Goal: Task Accomplishment & Management: Complete application form

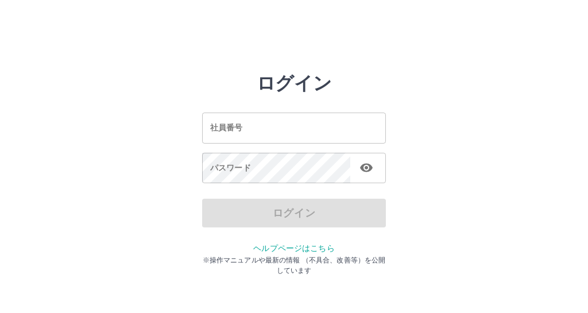
click at [211, 125] on input "社員番号" at bounding box center [294, 128] width 184 height 30
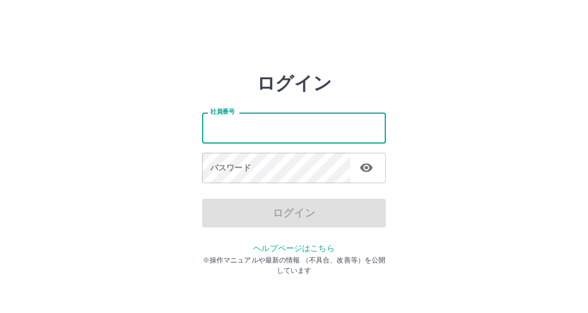
type input "*******"
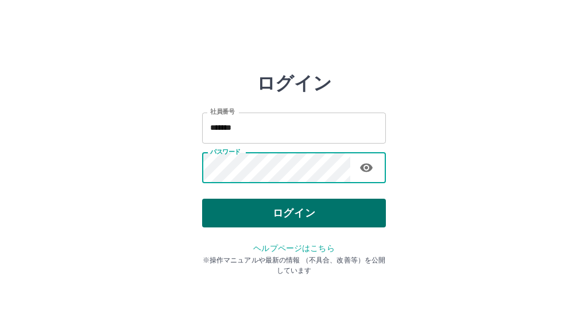
click at [228, 218] on button "ログイン" at bounding box center [294, 213] width 184 height 29
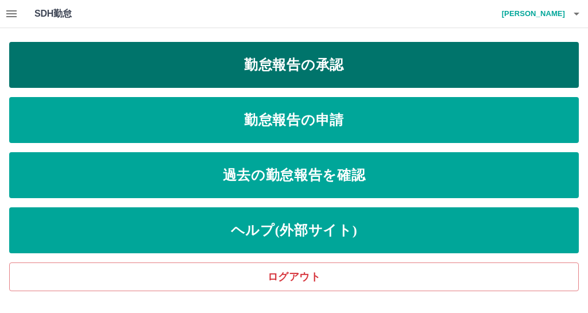
click at [73, 72] on link "勤怠報告の承認" at bounding box center [294, 65] width 570 height 46
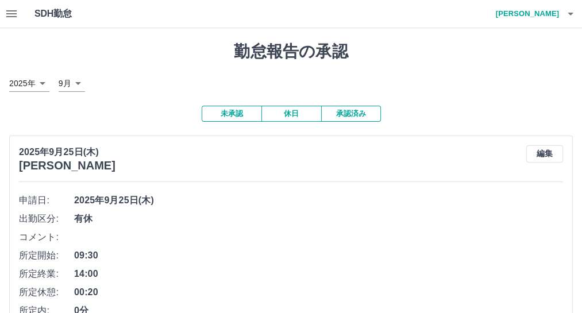
click at [18, 18] on icon "button" at bounding box center [12, 14] width 14 height 14
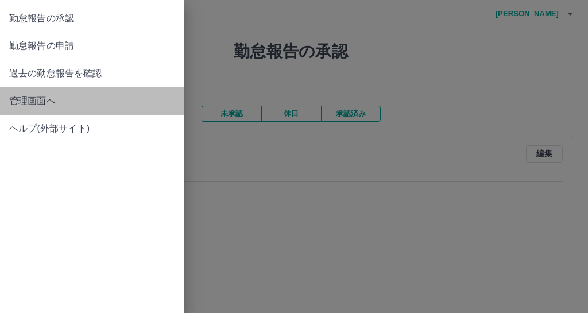
click at [45, 108] on span "管理画面へ" at bounding box center [91, 101] width 165 height 14
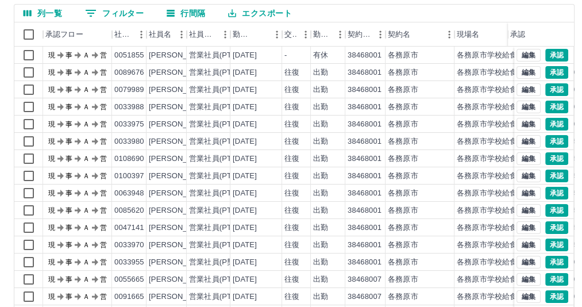
scroll to position [181, 0]
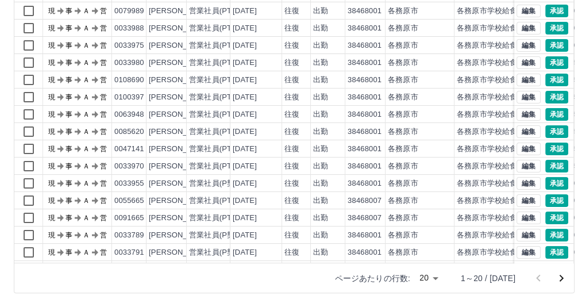
click at [402, 275] on body "SDH勤怠 [PERSON_NAME] 勤務実績承認 前月 [DATE] 次月 今月 月選択 承認モード 削除モード 一括承認 列一覧 0 フィルター 行間隔…" at bounding box center [291, 64] width 582 height 486
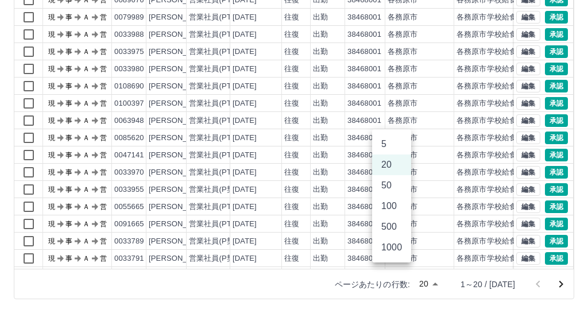
click at [391, 196] on li "50" at bounding box center [391, 185] width 39 height 21
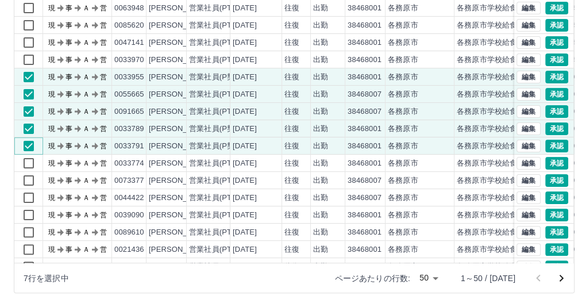
scroll to position [107, 0]
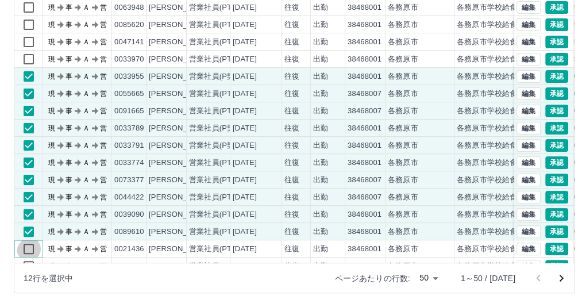
click at [241, 224] on div "現 事 Ａ 営 0033975 [PERSON_NAME] 営業社員(PT契約) [DATE] 往復 出勤 38468001 各務原市 各務原市学校給食センタ…" at bounding box center [346, 119] width 664 height 379
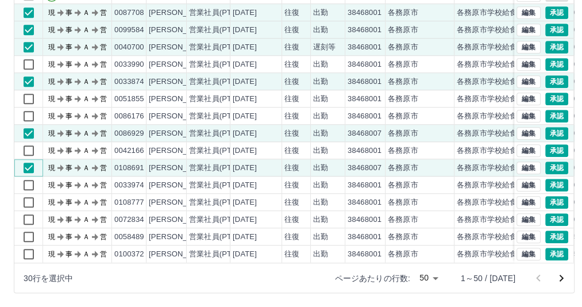
scroll to position [572, 0]
drag, startPoint x: 588, startPoint y: 10, endPoint x: 575, endPoint y: 81, distance: 72.5
click at [582, 26] on html "SDH勤怠 [PERSON_NAME] 勤務実績承認 前月 [DATE] 次月 今月 月選択 承認モード 削除モード 一括承認 列一覧 0 フィルター 行間隔…" at bounding box center [291, 64] width 582 height 486
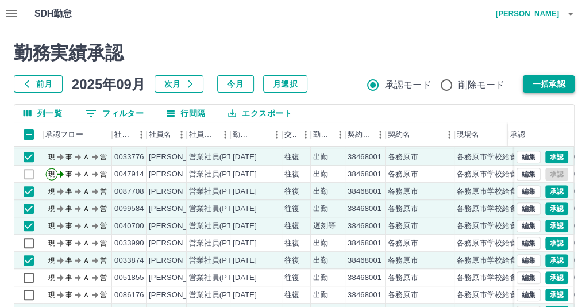
click at [550, 84] on button "一括承認" at bounding box center [549, 83] width 52 height 17
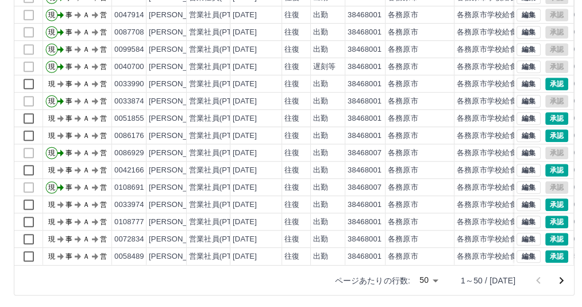
scroll to position [181, 0]
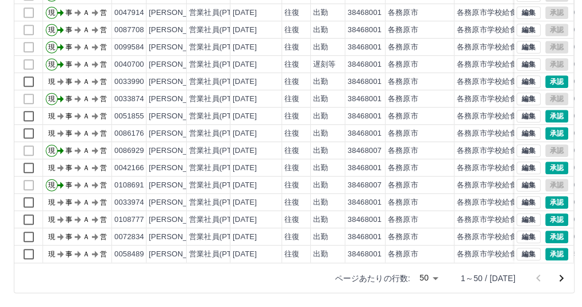
click at [402, 280] on body "SDH勤怠 [PERSON_NAME]実績承認 前月 [DATE] 次月 今月 月選択 承認モード 削除モード 一括承認 列一覧 0 フィルター 行間隔 エク…" at bounding box center [291, 64] width 582 height 486
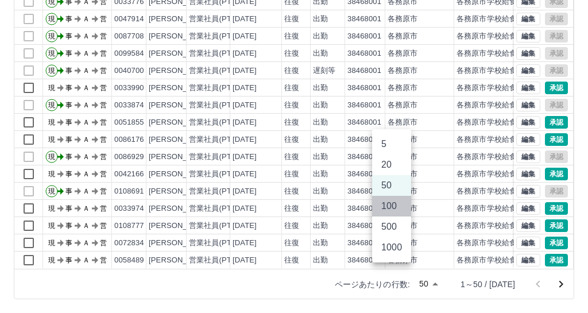
click at [390, 217] on li "100" at bounding box center [391, 206] width 39 height 21
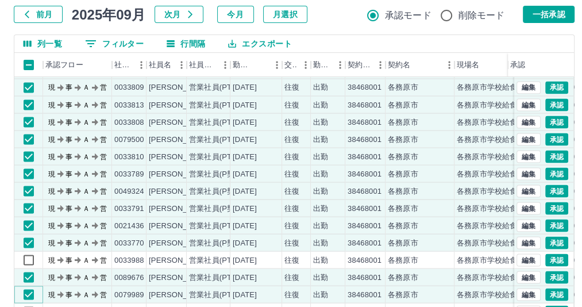
scroll to position [33, 0]
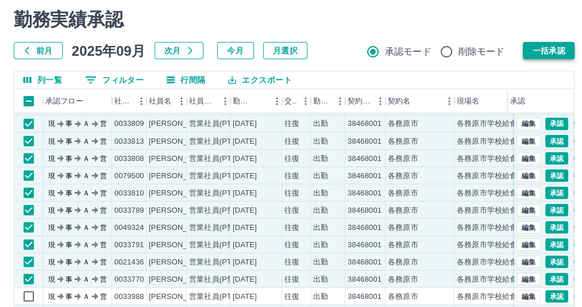
click at [553, 49] on button "一括承認" at bounding box center [549, 50] width 52 height 17
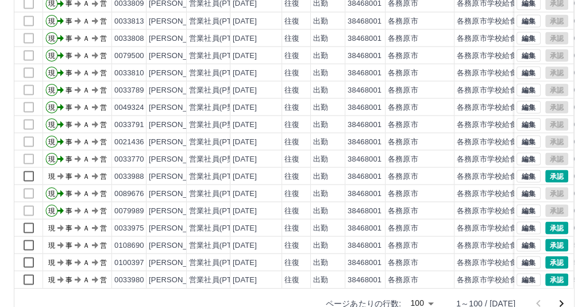
scroll to position [181, 0]
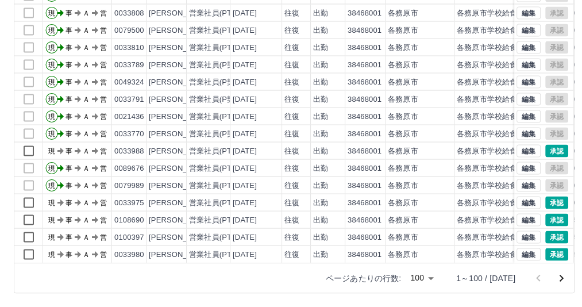
click at [560, 278] on icon "次のページへ" at bounding box center [562, 278] width 4 height 7
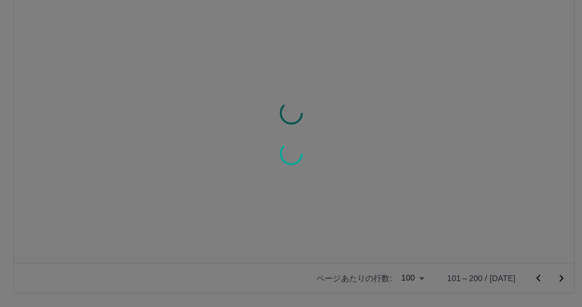
scroll to position [0, 0]
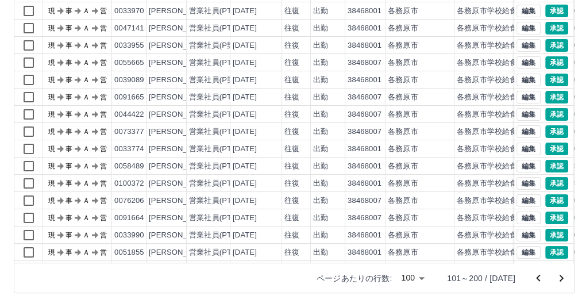
click at [383, 277] on body "SDH勤怠 [PERSON_NAME] 勤務実績承認 前月 [DATE] 次月 今月 月選択 承認モード 削除モード 一括承認 列一覧 0 フィルター 行間隔…" at bounding box center [291, 64] width 582 height 486
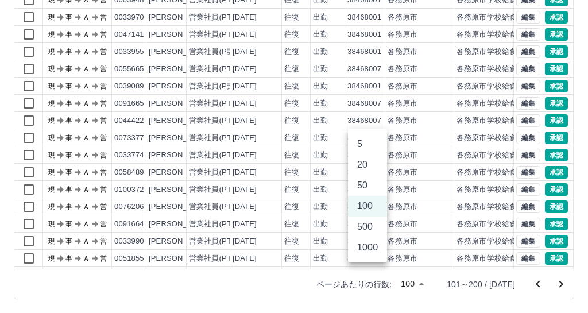
click at [377, 237] on li "500" at bounding box center [367, 227] width 39 height 21
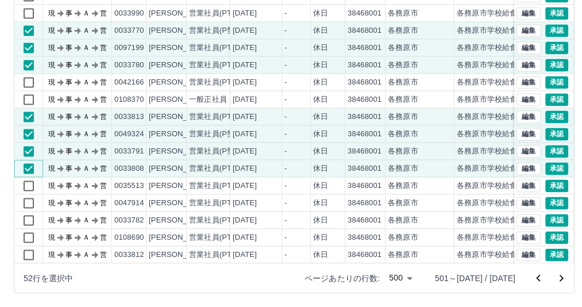
scroll to position [1122, 0]
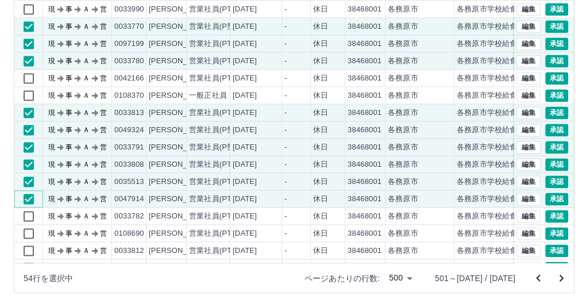
click at [30, 213] on div "現 事 Ａ 営 0100397 [PERSON_NAME] 営業社員(PT契約) [DATE] - 休日 38468001 各務原市 各務原市学校給食センター…" at bounding box center [346, 121] width 664 height 379
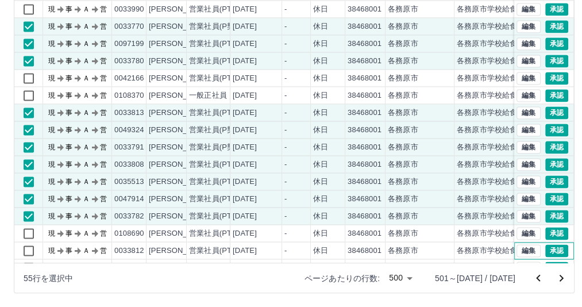
click at [567, 251] on div "編集 承認" at bounding box center [544, 250] width 60 height 17
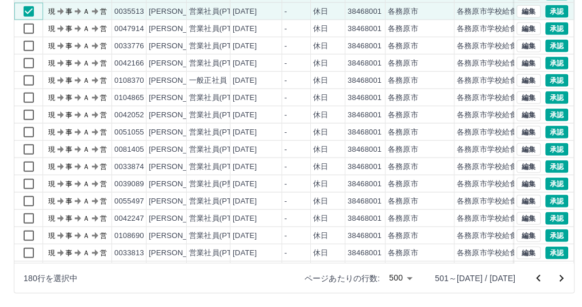
scroll to position [4721, 0]
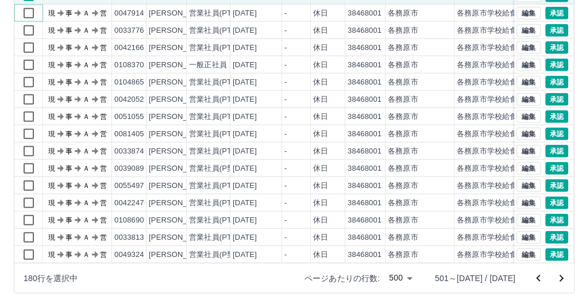
click at [29, 29] on div "現 事 Ａ 営 0099514 [PERSON_NAME] 営業社員(PT契約) [DATE] - 休日 38468001 各務原市 各務原市学校給食センター…" at bounding box center [346, 116] width 664 height 396
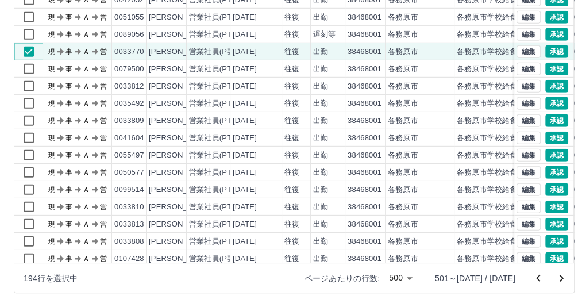
scroll to position [5181, 0]
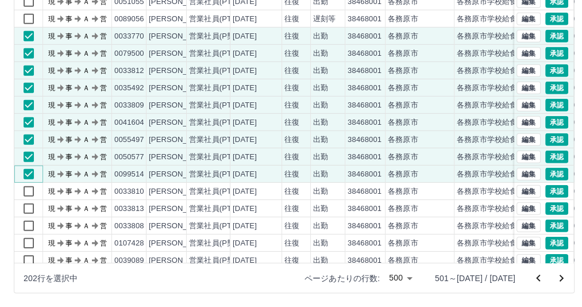
click at [32, 189] on div "現 事 Ａ 営 0108690 [PERSON_NAME] 営業社員(PT契約) [DATE] 往復 出勤 38468001 各務原市 各務原市学校給食センタ…" at bounding box center [346, 122] width 664 height 396
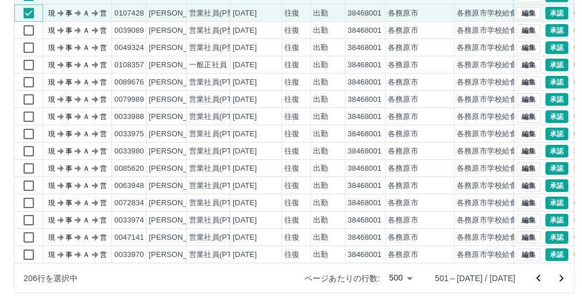
scroll to position [5426, 0]
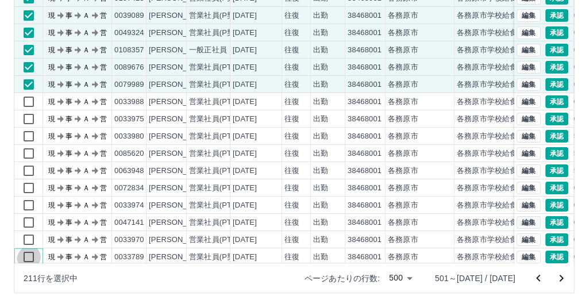
click at [111, 235] on div "現 事 Ａ 営 0099514 [PERSON_NAME] 営業社員(PT契約) [DATE] 往復 出勤 38468001 各務原市 各務原市学校給食センタ…" at bounding box center [346, 119] width 664 height 396
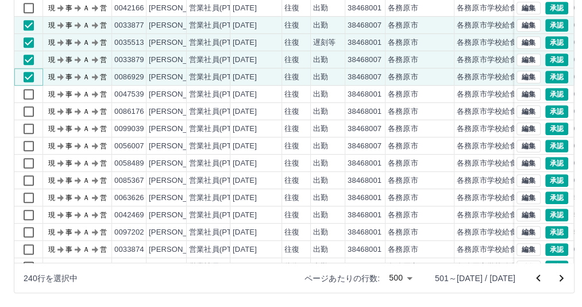
scroll to position [6190, 0]
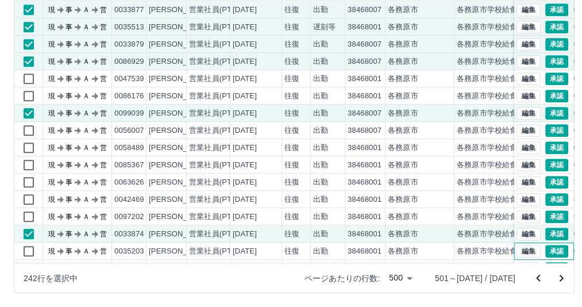
click at [567, 252] on div "編集 承認" at bounding box center [544, 250] width 60 height 17
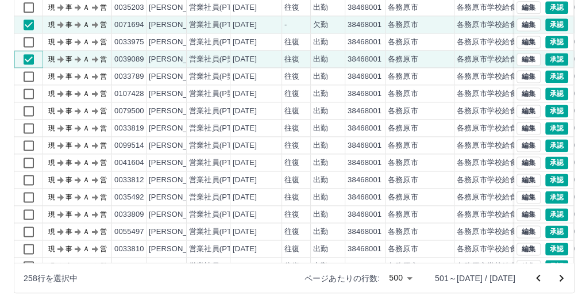
scroll to position [6864, 0]
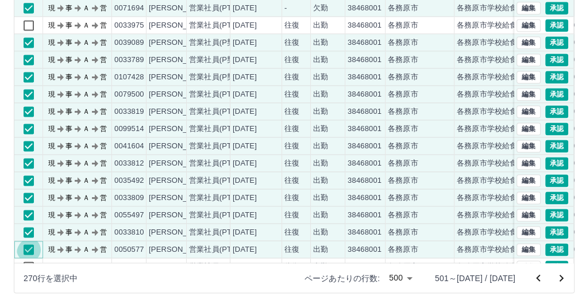
click at [153, 241] on div "現 事 Ａ 営 0050577 [PERSON_NAME] 営業社員(PT契約) [DATE] 往復 出勤 38468001 各務原市 各務原市学校給食センタ…" at bounding box center [346, 249] width 664 height 17
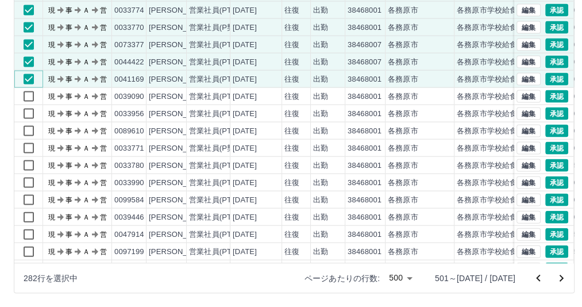
scroll to position [7414, 0]
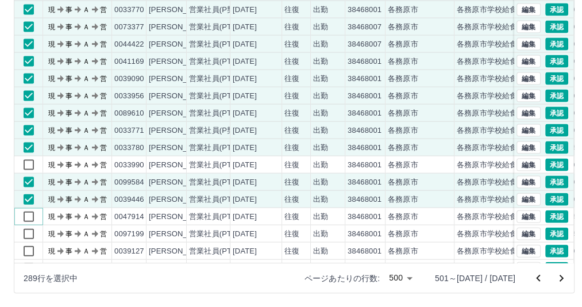
click at [30, 224] on div "現 事 Ａ 営 0033970 [PERSON_NAME] 営業社員(PT契約) [DATE] 往復 出勤 38468001 各務原市 各務原市学校給食センタ…" at bounding box center [346, 121] width 664 height 379
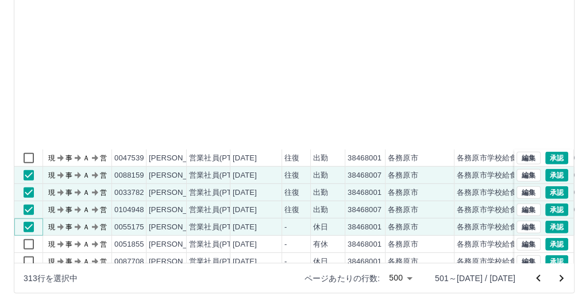
scroll to position [8167, 0]
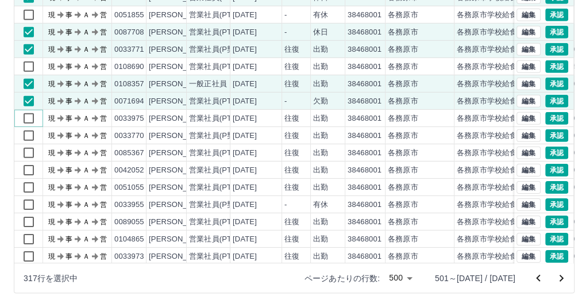
click at [30, 129] on div "現 事 Ａ 営 0047539 [PERSON_NAME]登勢 営業社員(PT契約) [DATE] 往復 出勤 38468001 各務原市 各務原市学校給食セ…" at bounding box center [346, 118] width 664 height 396
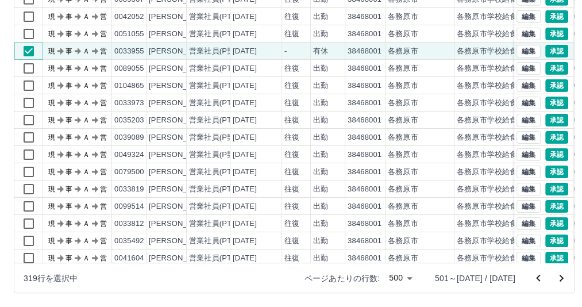
scroll to position [8330, 0]
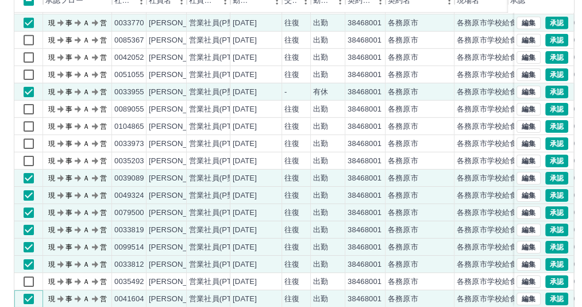
scroll to position [0, 0]
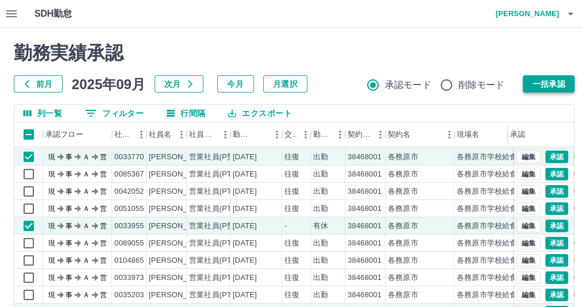
click at [543, 83] on button "一括承認" at bounding box center [549, 83] width 52 height 17
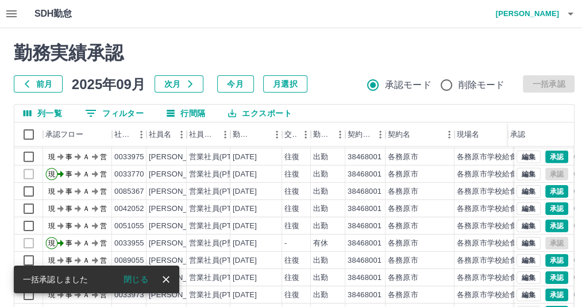
scroll to position [61, 0]
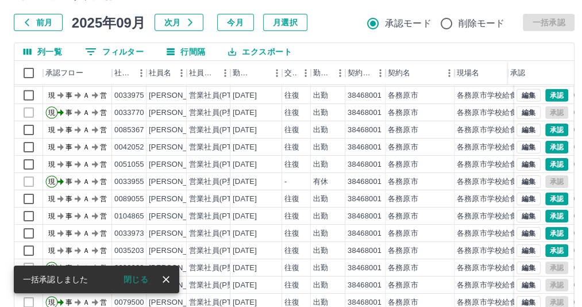
click at [172, 277] on icon "close" at bounding box center [165, 279] width 11 height 11
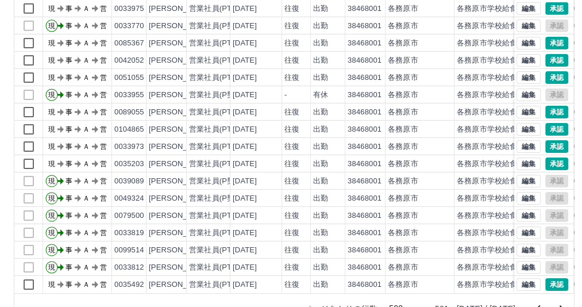
scroll to position [181, 0]
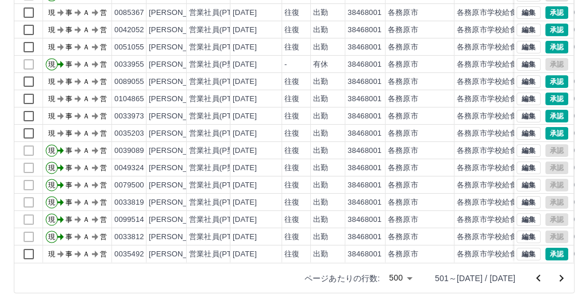
click at [555, 278] on icon "次のページへ" at bounding box center [562, 278] width 14 height 14
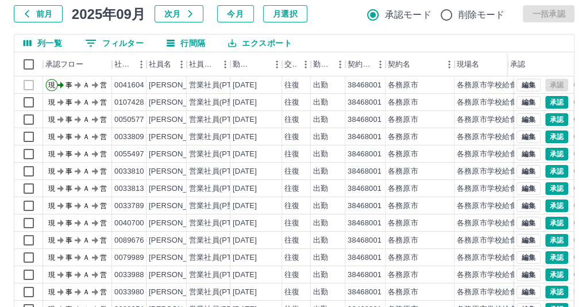
scroll to position [0, 0]
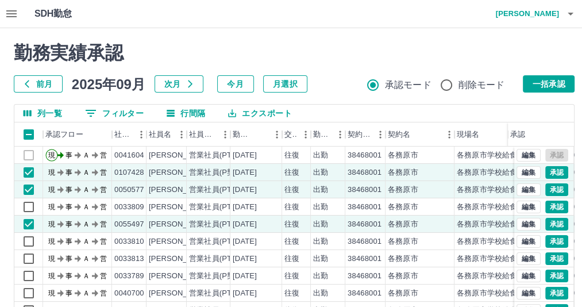
click at [379, 48] on h2 "勤務実績承認" at bounding box center [294, 53] width 561 height 22
click at [444, 44] on h2 "勤務実績承認" at bounding box center [294, 53] width 561 height 22
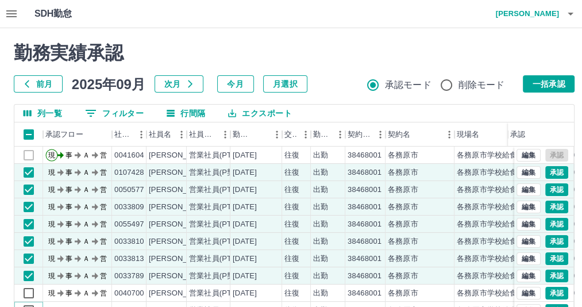
click at [94, 302] on div "現 事 Ａ 営 0089676 [PERSON_NAME] 営業社員(PT契約) [DATE] 往復 出勤 38468001 各務原市 各務原市学校給食センタ…" at bounding box center [346, 310] width 664 height 17
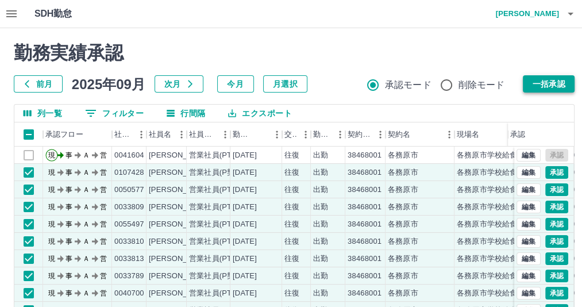
scroll to position [66, 0]
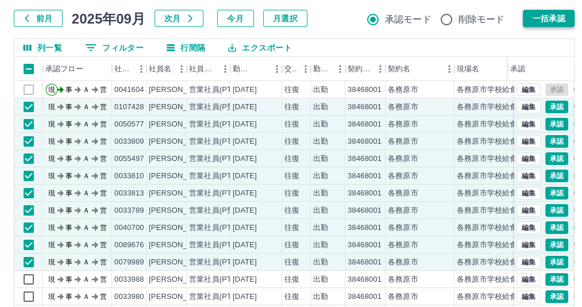
click at [545, 20] on button "一括承認" at bounding box center [549, 18] width 52 height 17
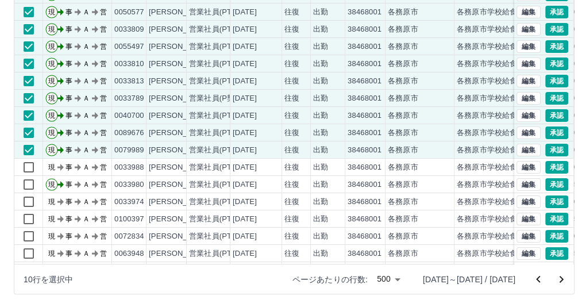
scroll to position [178, 0]
click at [571, 253] on div at bounding box center [291, 153] width 582 height 307
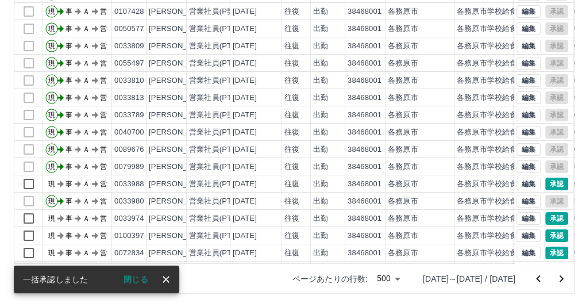
click at [30, 200] on div at bounding box center [28, 201] width 29 height 17
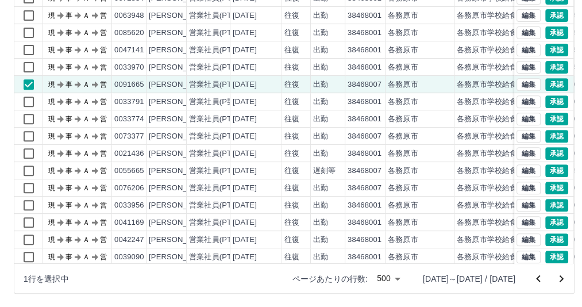
scroll to position [260, 0]
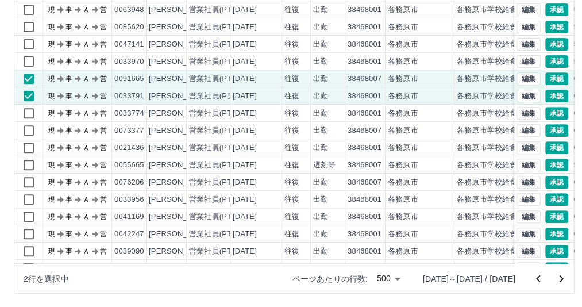
click at [30, 160] on div "現 事 Ａ 営 0033980 [PERSON_NAME] 営業社員(PT契約) [DATE] 往復 出勤 38468001 [GEOGRAPHIC_DATA…" at bounding box center [346, 121] width 664 height 379
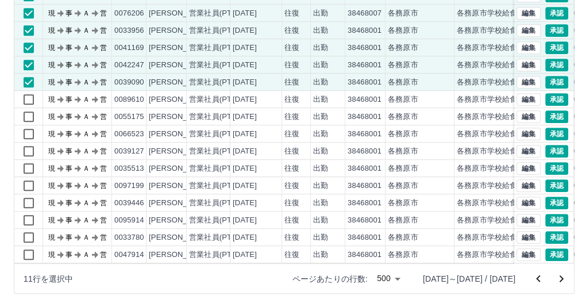
scroll to position [444, 0]
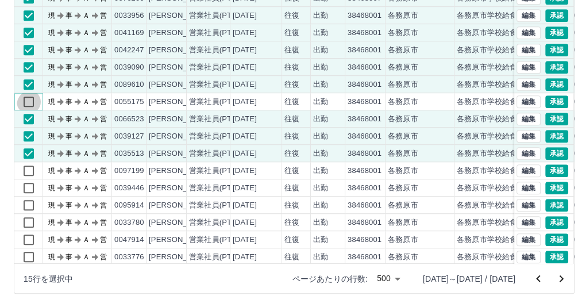
click at [88, 124] on div "現 事 Ａ 営 0033774 [PERSON_NAME] 営業社員(PT契約) [DATE] 往復 出勤 38468001 各務原市 各務原市学校給食センタ…" at bounding box center [346, 119] width 664 height 396
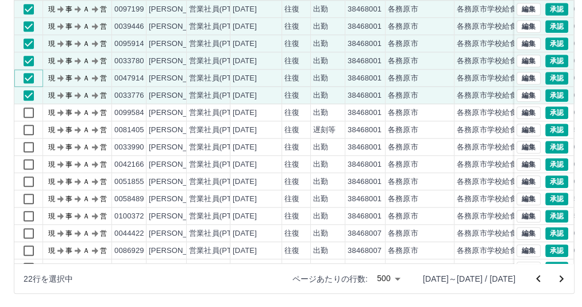
scroll to position [613, 0]
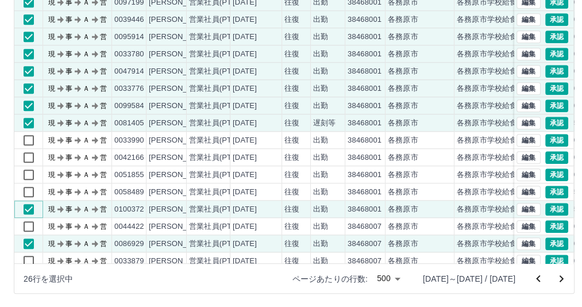
click at [29, 217] on div "現 事 Ａ 営 0066523 [PERSON_NAME] 営業社員(PT契約) [DATE] 往復 出勤 38468001 各務原市 各務原市学校給食センタ…" at bounding box center [346, 131] width 664 height 379
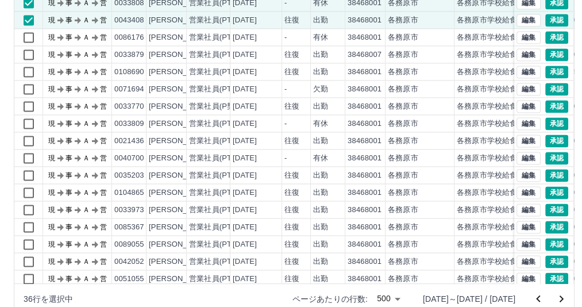
scroll to position [181, 0]
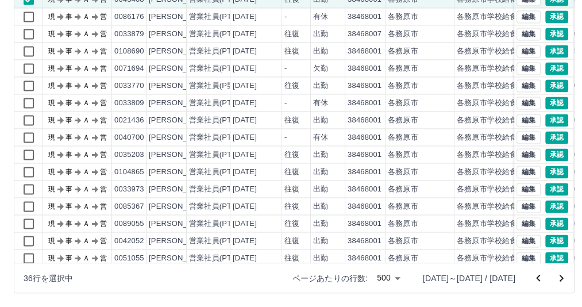
click at [532, 278] on icon "前のページへ" at bounding box center [539, 278] width 14 height 14
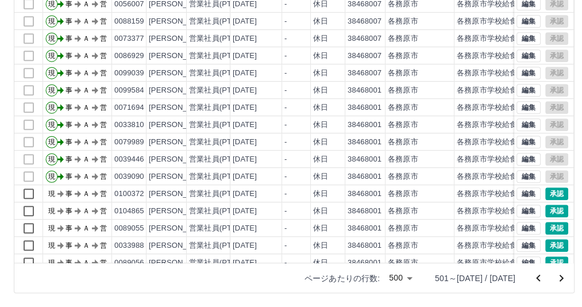
scroll to position [476, 0]
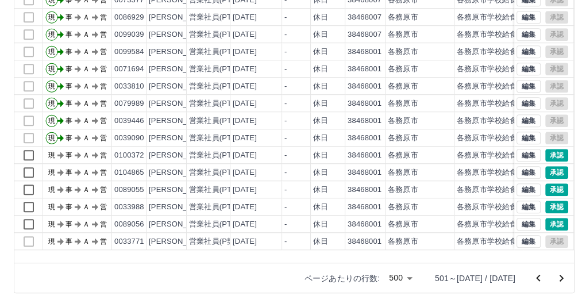
click at [568, 252] on div at bounding box center [291, 153] width 582 height 307
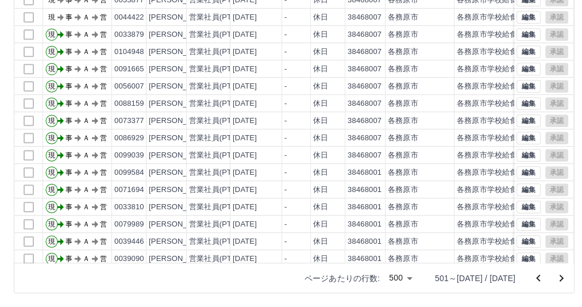
click at [570, 252] on div at bounding box center [291, 153] width 582 height 307
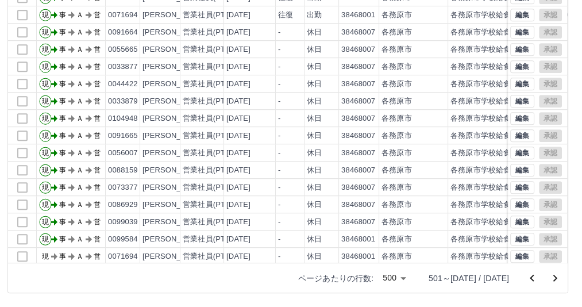
scroll to position [414, 0]
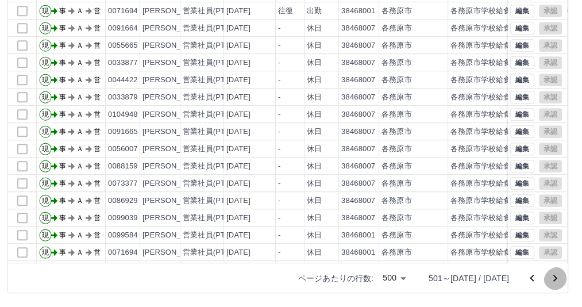
click at [553, 279] on icon "次のページへ" at bounding box center [555, 278] width 4 height 7
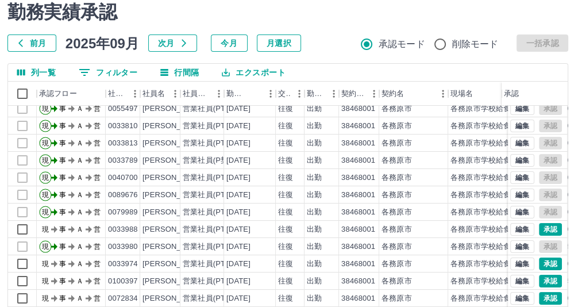
scroll to position [39, 6]
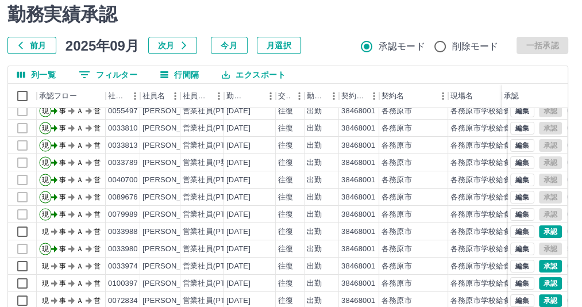
click at [580, 133] on div "勤務実績承認 前月 [DATE] 次月 今月 月選択 承認モード 削除モード 一括承認 列一覧 0 フィルター 行間隔 エクスポート 承認フロー 社員番号 社…" at bounding box center [288, 218] width 588 height 457
drag, startPoint x: 580, startPoint y: 133, endPoint x: 564, endPoint y: 215, distance: 83.7
click at [564, 215] on div "勤務実績承認 前月 [DATE] 次月 今月 月選択 承認モード 削除モード 一括承認 列一覧 0 フィルター 行間隔 エクスポート 承認フロー 社員番号 社…" at bounding box center [288, 218] width 588 height 457
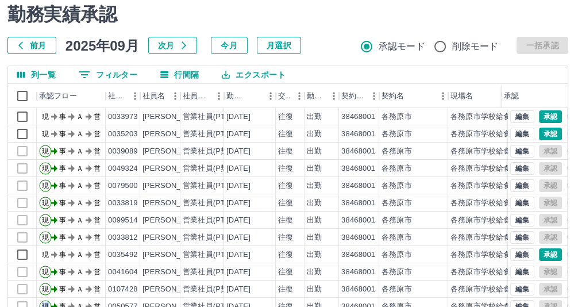
scroll to position [181, 6]
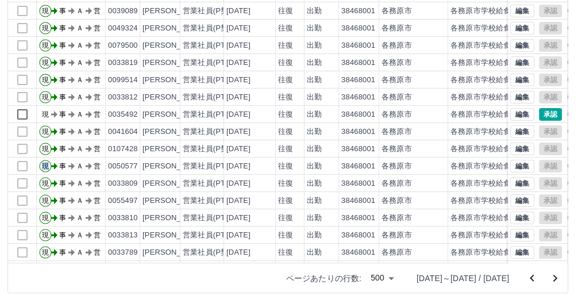
click at [360, 277] on body "SDH勤怠 [PERSON_NAME] 勤務実績承認 前月 [DATE] 次月 今月 月選択 承認モード 削除モード 一括承認 列一覧 0 フィルター 行間隔…" at bounding box center [285, 64] width 582 height 486
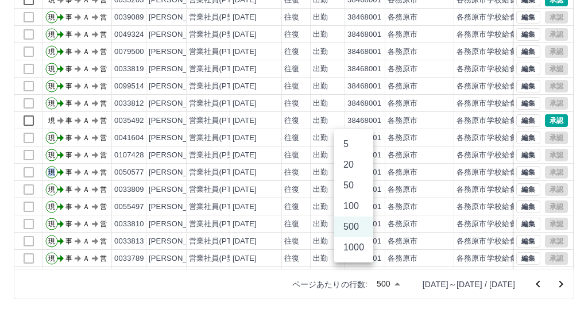
click at [354, 217] on li "100" at bounding box center [353, 206] width 39 height 21
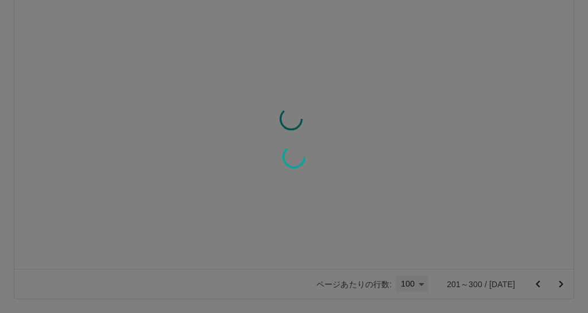
type input "***"
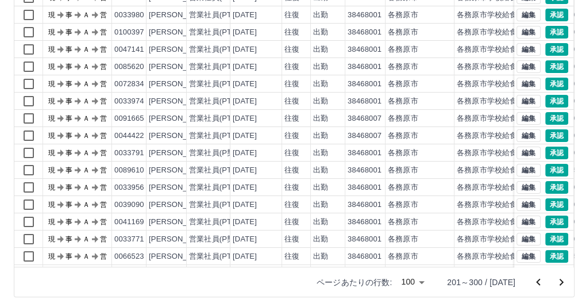
click at [560, 287] on icon "次のページへ" at bounding box center [562, 282] width 14 height 14
click at [556, 274] on div "勤務実績承認 前月 [DATE] 次月 今月 月選択 承認モード 削除モード 一括承認 列一覧 0 フィルター 行間隔 エクスポート 承認フロー 社員番号 社…" at bounding box center [294, 81] width 588 height 457
click at [560, 285] on icon "次のページへ" at bounding box center [562, 282] width 4 height 7
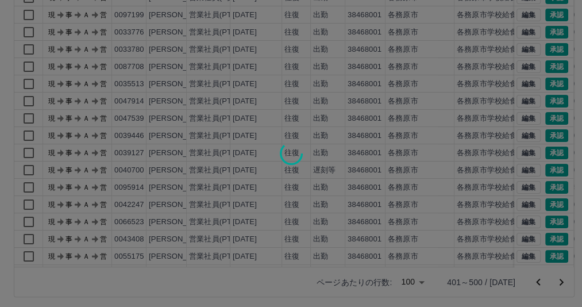
click at [557, 279] on div at bounding box center [291, 153] width 582 height 307
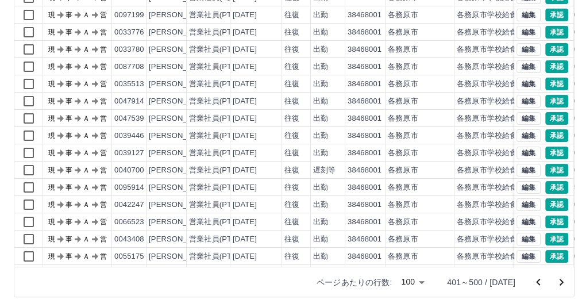
click at [560, 279] on icon "次のページへ" at bounding box center [562, 282] width 4 height 7
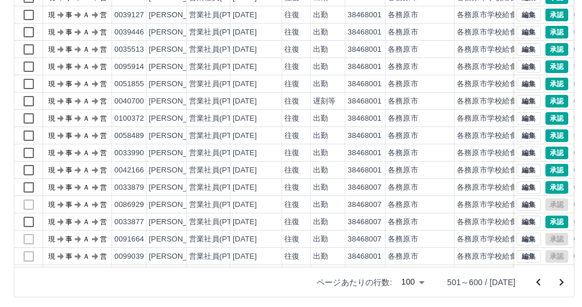
click at [556, 278] on div at bounding box center [291, 153] width 582 height 307
click at [556, 284] on icon "次のページへ" at bounding box center [562, 282] width 14 height 14
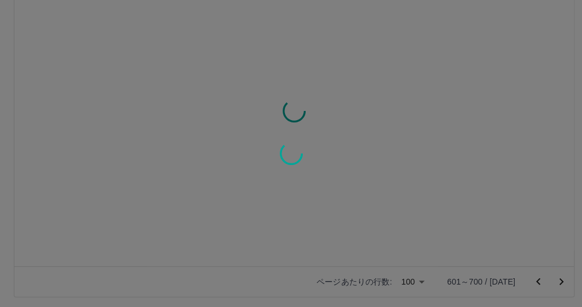
click at [556, 284] on div at bounding box center [291, 153] width 582 height 307
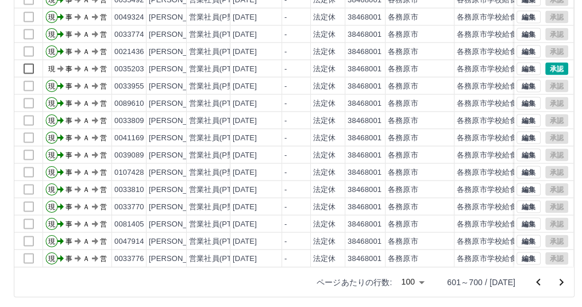
scroll to position [1435, 0]
click at [555, 282] on icon "次のページへ" at bounding box center [562, 282] width 14 height 14
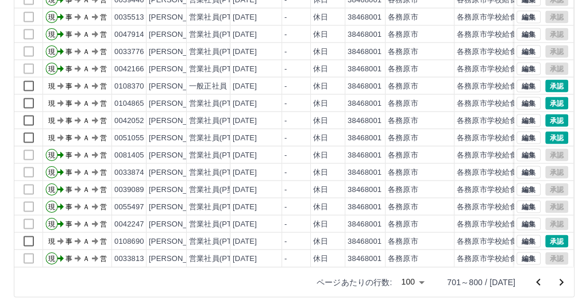
click at [557, 283] on icon "次のページへ" at bounding box center [562, 282] width 14 height 14
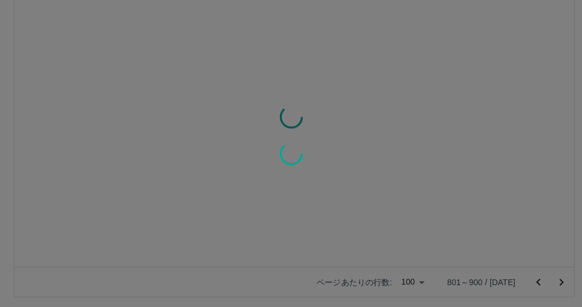
scroll to position [0, 0]
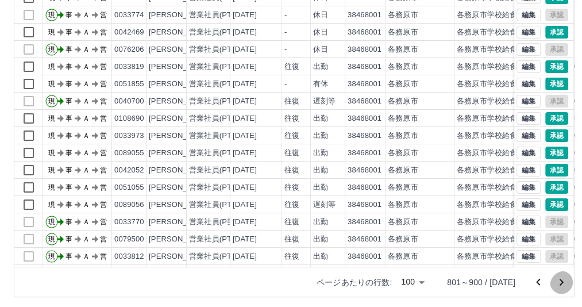
click at [556, 284] on icon "次のページへ" at bounding box center [562, 282] width 14 height 14
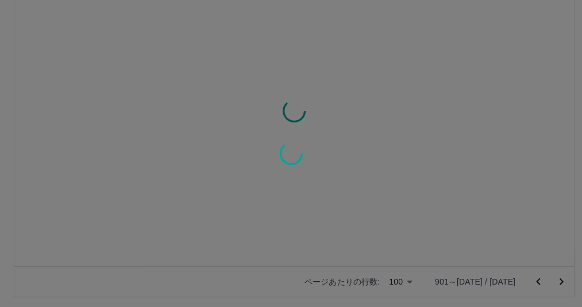
click at [556, 284] on div at bounding box center [291, 153] width 582 height 307
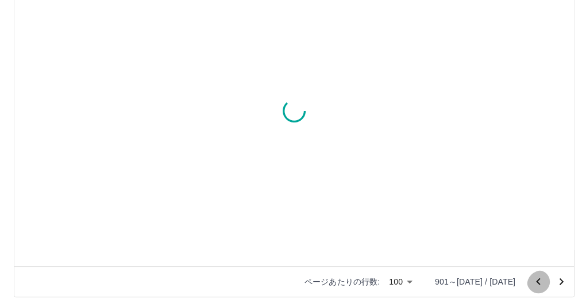
click at [536, 278] on icon "前のページへ" at bounding box center [538, 281] width 4 height 7
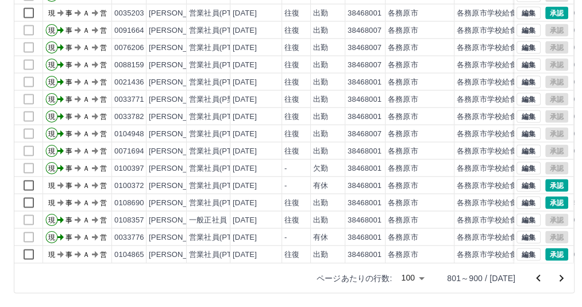
scroll to position [1435, 0]
click at [560, 275] on icon "次のページへ" at bounding box center [562, 278] width 4 height 7
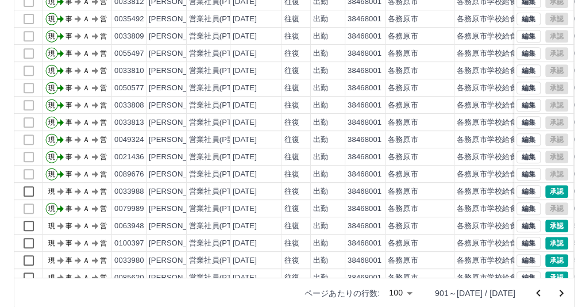
scroll to position [181, 0]
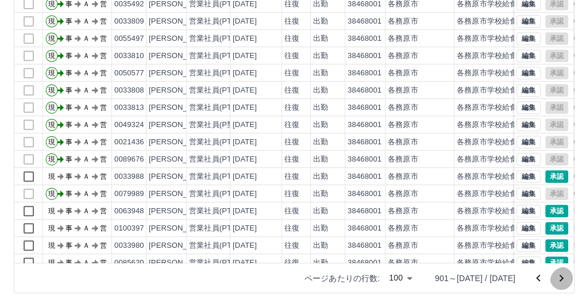
click at [557, 276] on icon "次のページへ" at bounding box center [562, 278] width 14 height 14
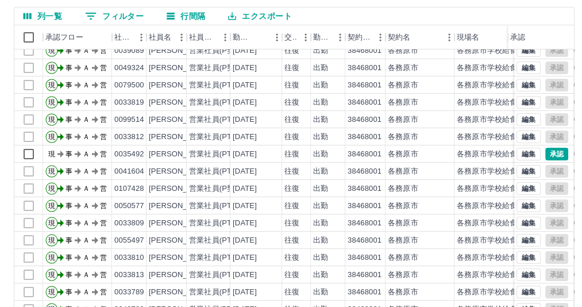
scroll to position [0, 0]
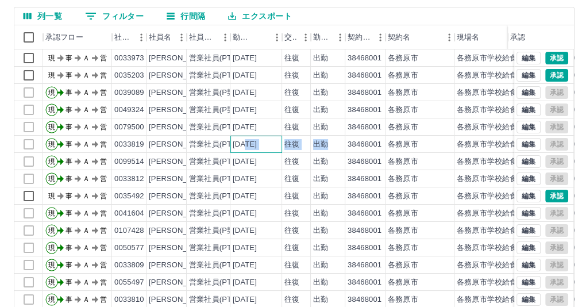
drag, startPoint x: 244, startPoint y: 142, endPoint x: 338, endPoint y: 148, distance: 94.4
click at [338, 148] on div "現 事 Ａ 営 0033819 [PERSON_NAME] 営業社員(PT契約) [DATE] 往復 出勤 38468001 各務原市 各務原市学校給食センタ…" at bounding box center [346, 144] width 664 height 17
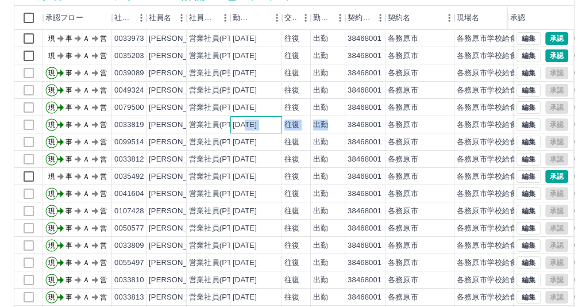
scroll to position [181, 0]
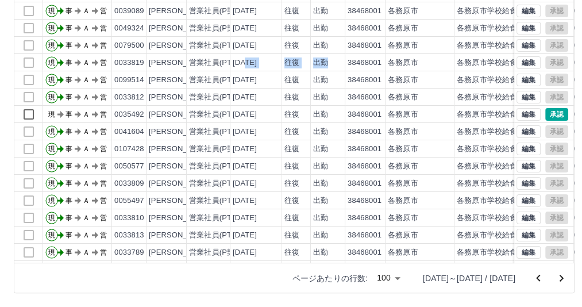
click at [536, 274] on icon "前のページへ" at bounding box center [538, 277] width 4 height 7
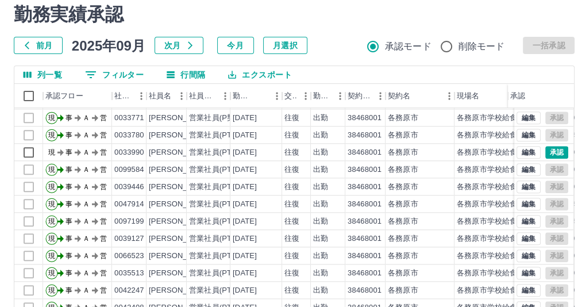
scroll to position [878, 0]
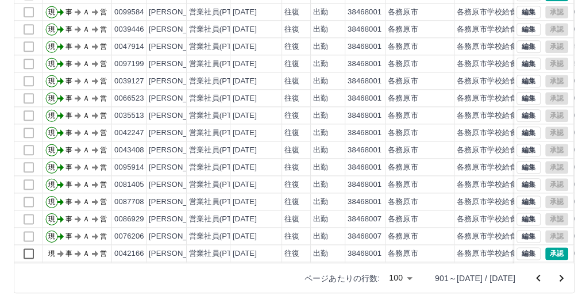
click at [532, 278] on icon "前のページへ" at bounding box center [539, 278] width 14 height 14
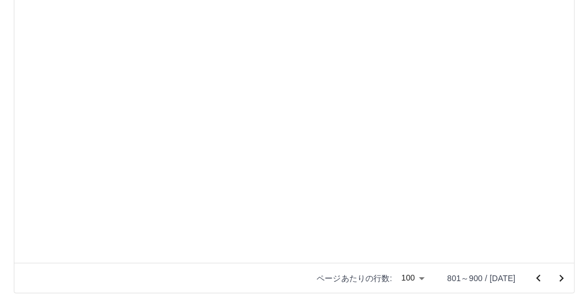
scroll to position [0, 0]
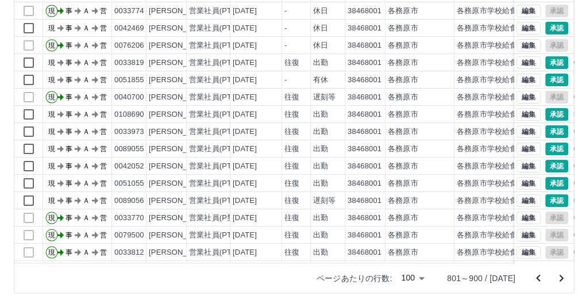
drag, startPoint x: 581, startPoint y: 220, endPoint x: 575, endPoint y: 211, distance: 10.4
click at [575, 211] on div "勤務実績承認 前月 [DATE] 次月 今月 月選択 承認モード 削除モード 一括承認 列一覧 0 フィルター 行間隔 エクスポート 承認フロー 社員番号 社…" at bounding box center [294, 77] width 588 height 457
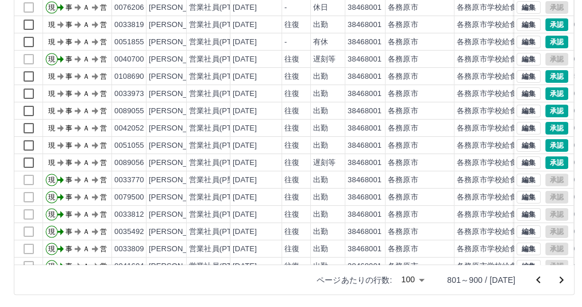
scroll to position [48, 0]
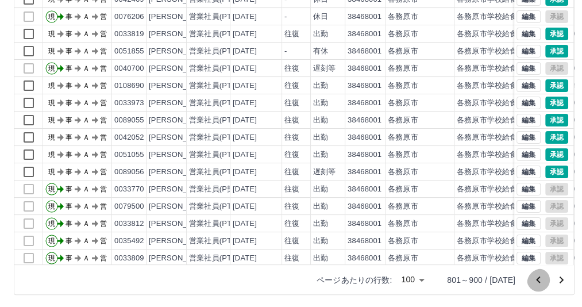
click at [536, 279] on icon "前のページへ" at bounding box center [538, 279] width 4 height 7
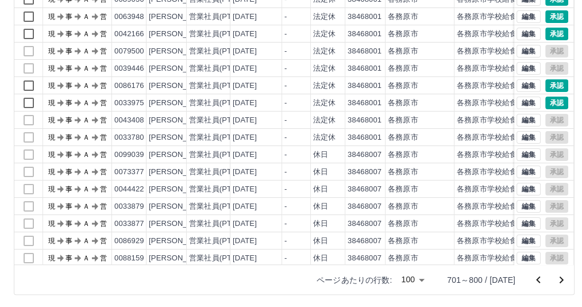
scroll to position [0, 0]
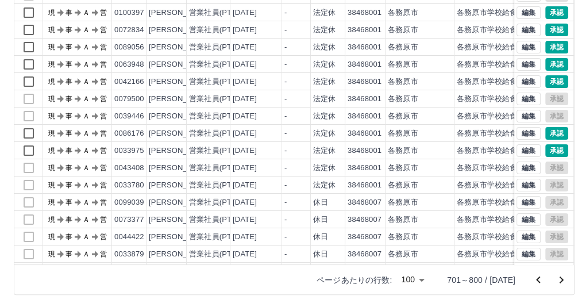
click at [536, 279] on icon "前のページへ" at bounding box center [538, 279] width 4 height 7
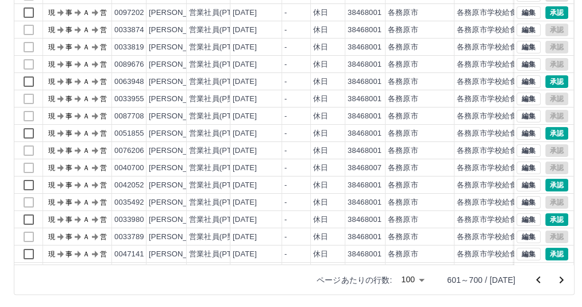
click at [536, 279] on icon "前のページへ" at bounding box center [538, 279] width 4 height 7
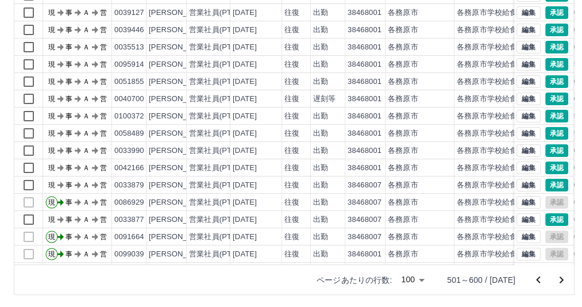
click at [536, 279] on icon "前のページへ" at bounding box center [538, 279] width 4 height 7
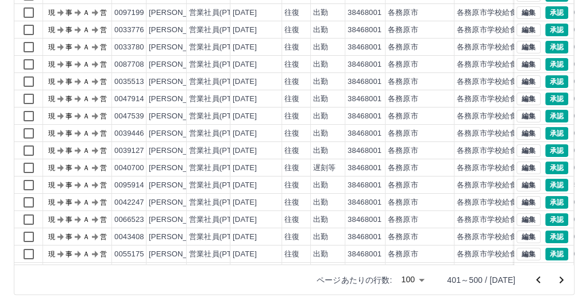
click at [536, 283] on icon "前のページへ" at bounding box center [538, 279] width 4 height 7
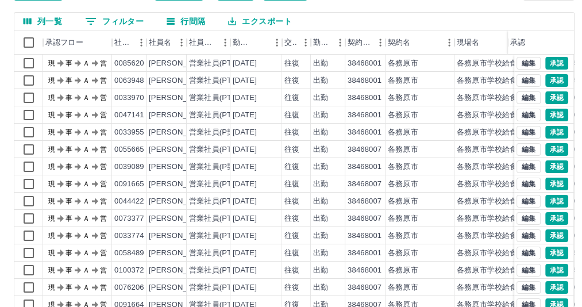
scroll to position [91, 0]
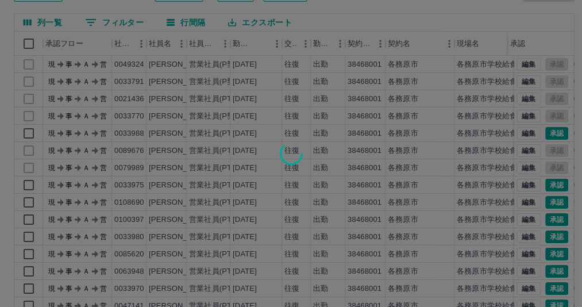
click at [571, 102] on div at bounding box center [291, 153] width 582 height 307
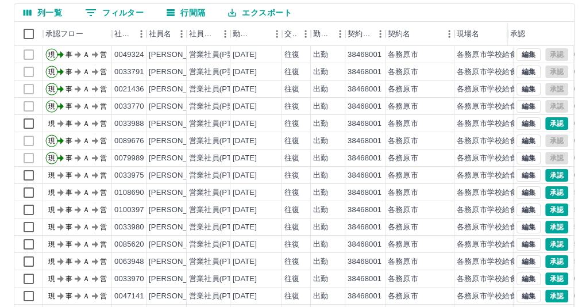
scroll to position [181, 0]
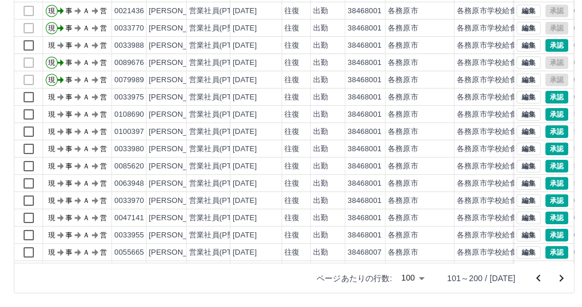
click at [562, 277] on icon "次のページへ" at bounding box center [562, 278] width 14 height 14
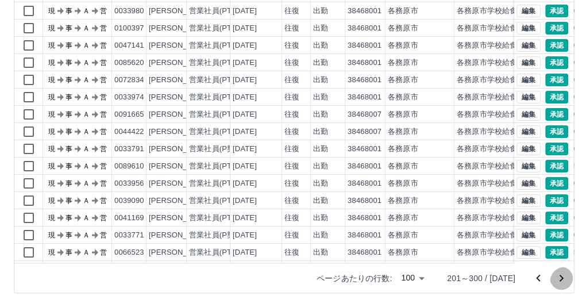
click at [562, 277] on icon "次のページへ" at bounding box center [562, 278] width 14 height 14
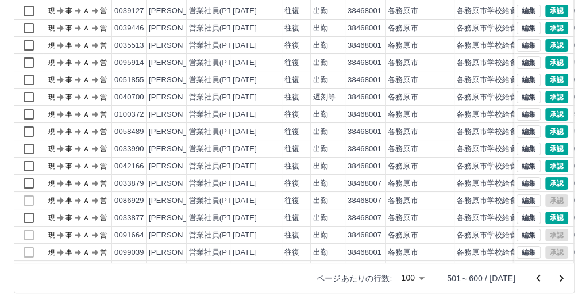
click at [562, 277] on icon "次のページへ" at bounding box center [562, 278] width 14 height 14
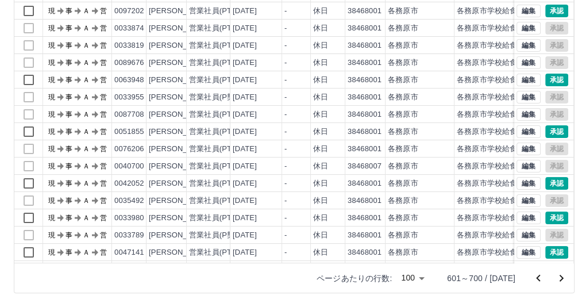
click at [562, 277] on icon "次のページへ" at bounding box center [562, 278] width 14 height 14
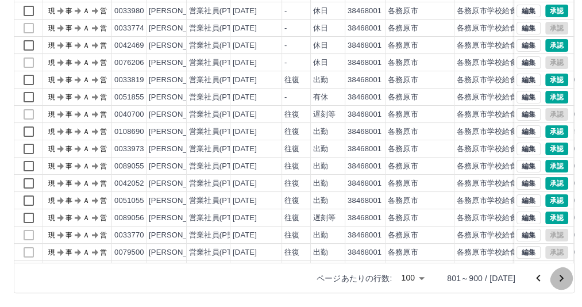
click at [562, 277] on icon "次のページへ" at bounding box center [562, 278] width 14 height 14
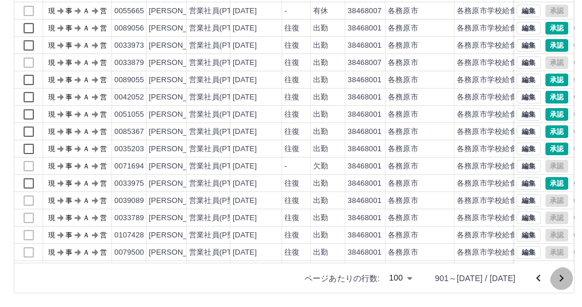
click at [562, 277] on icon "次のページへ" at bounding box center [562, 278] width 14 height 14
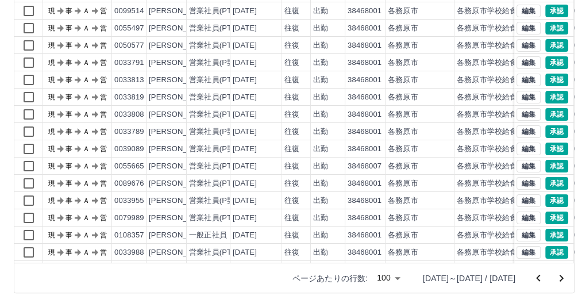
click at [560, 277] on icon "次のページへ" at bounding box center [562, 278] width 4 height 7
click at [557, 272] on icon "次のページへ" at bounding box center [562, 278] width 14 height 14
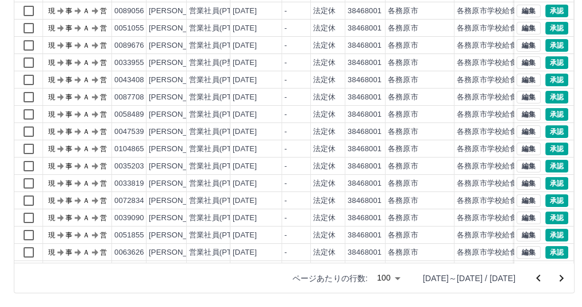
click at [560, 276] on icon "次のページへ" at bounding box center [562, 278] width 4 height 7
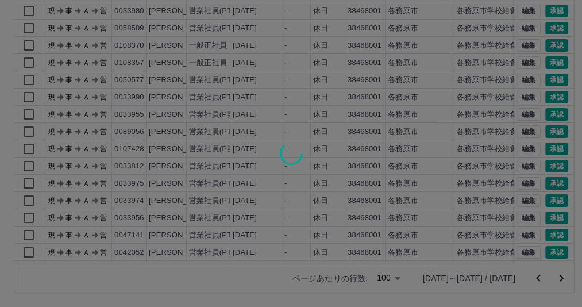
click at [559, 270] on div at bounding box center [291, 153] width 582 height 307
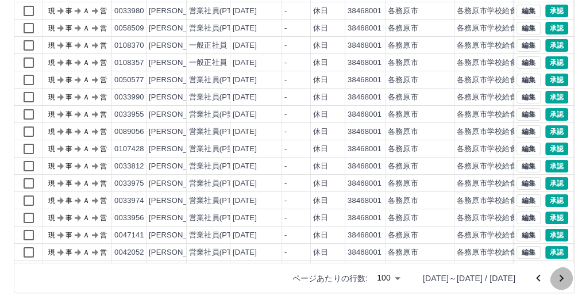
click at [557, 273] on icon "次のページへ" at bounding box center [562, 278] width 14 height 14
click at [557, 271] on icon "次のページへ" at bounding box center [562, 278] width 14 height 14
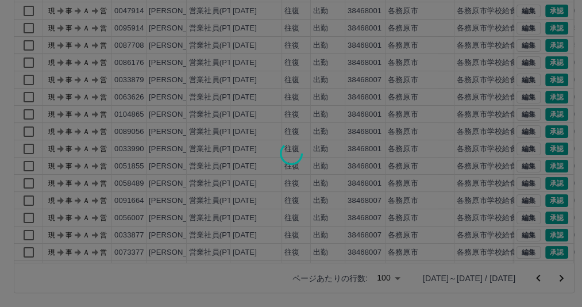
click at [559, 271] on div at bounding box center [291, 153] width 582 height 307
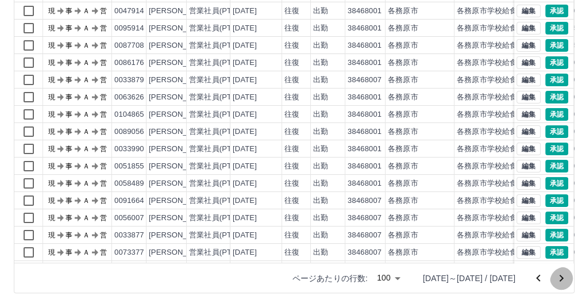
click at [560, 275] on icon "次のページへ" at bounding box center [562, 278] width 4 height 7
click at [561, 276] on icon "次のページへ" at bounding box center [562, 278] width 14 height 14
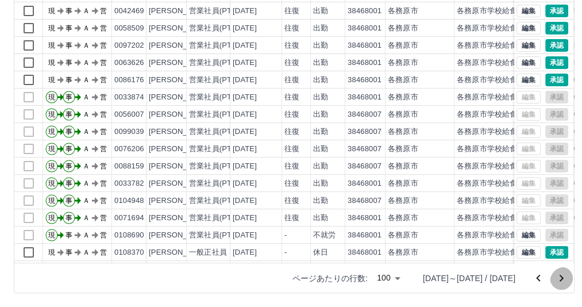
click at [560, 278] on icon "次のページへ" at bounding box center [562, 278] width 4 height 7
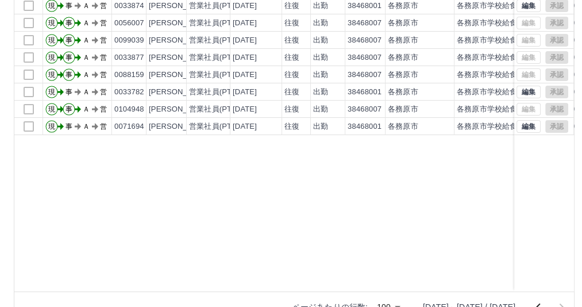
scroll to position [160, 0]
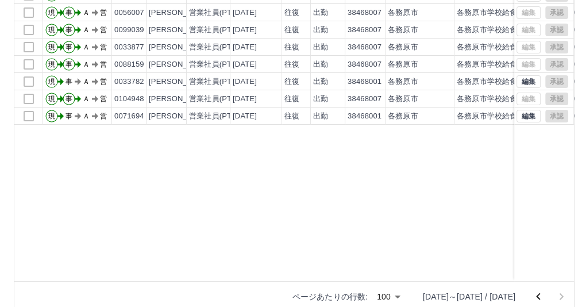
click at [532, 290] on icon "前のページへ" at bounding box center [539, 297] width 14 height 14
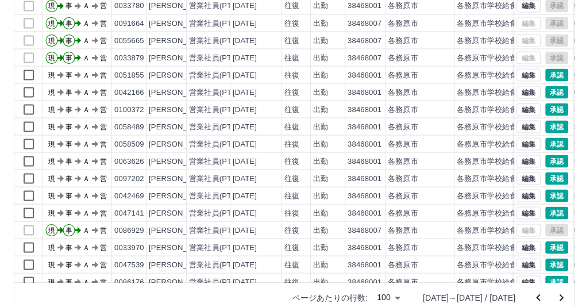
scroll to position [1435, 0]
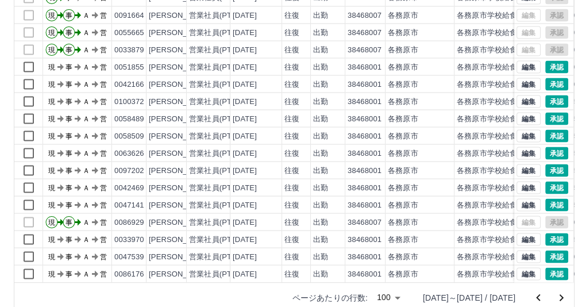
click at [536, 301] on icon "前のページへ" at bounding box center [538, 297] width 4 height 7
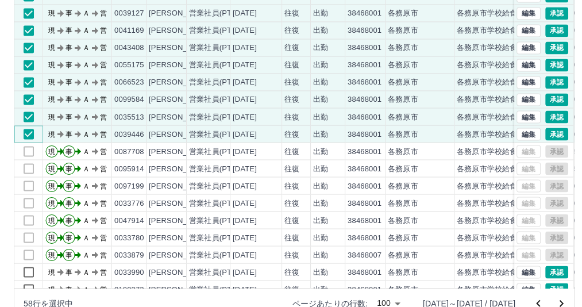
scroll to position [0, 0]
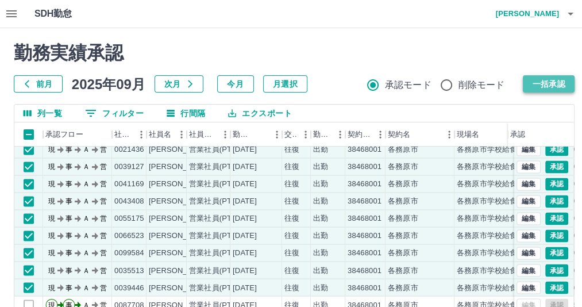
click at [549, 84] on button "一括承認" at bounding box center [549, 83] width 52 height 17
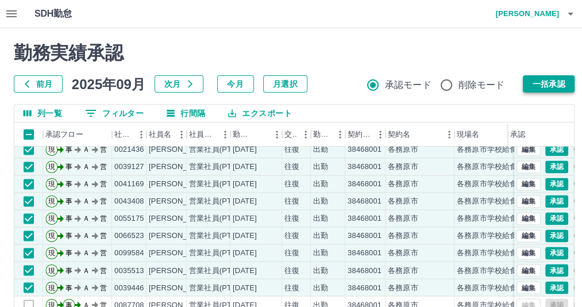
click at [541, 83] on button "一括承認" at bounding box center [549, 83] width 52 height 17
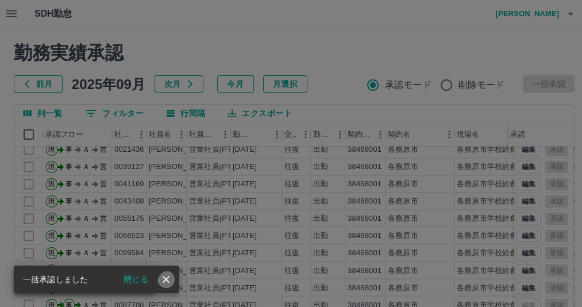
click at [172, 275] on icon "close" at bounding box center [165, 279] width 11 height 11
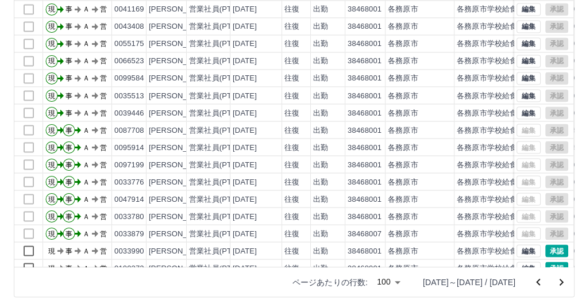
scroll to position [181, 0]
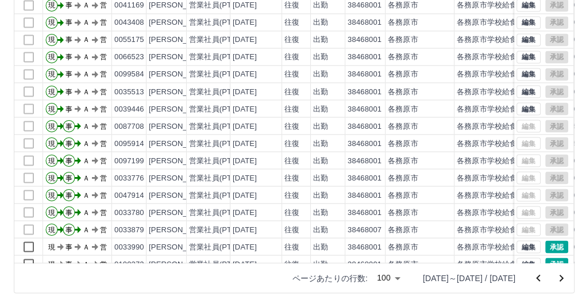
drag, startPoint x: 525, startPoint y: 278, endPoint x: 588, endPoint y: 242, distance: 72.3
click at [532, 278] on icon "前のページへ" at bounding box center [539, 278] width 14 height 14
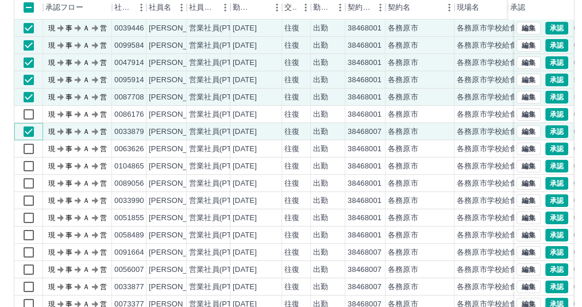
scroll to position [149, 0]
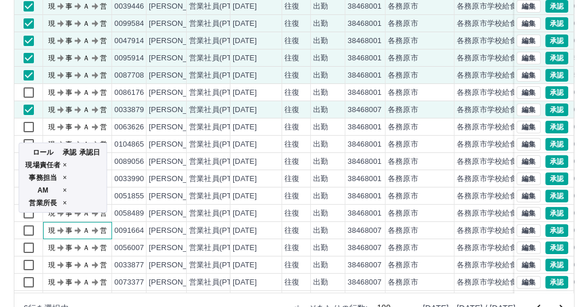
click at [70, 237] on icon "現 事 Ａ 営" at bounding box center [79, 229] width 69 height 20
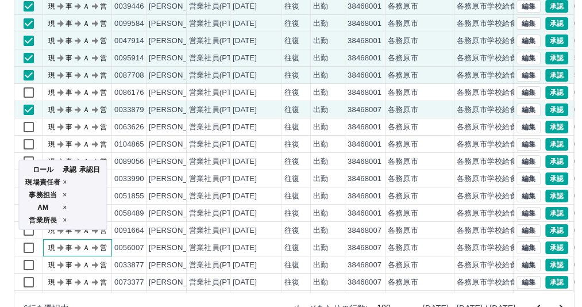
click at [29, 233] on div "ロール 承認 承認日 現場責任者 × 事務担当 × AM × 営業所長 ×" at bounding box center [62, 198] width 91 height 79
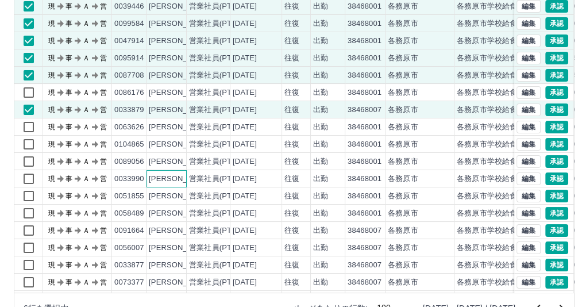
click at [171, 187] on div "[PERSON_NAME]" at bounding box center [167, 178] width 40 height 17
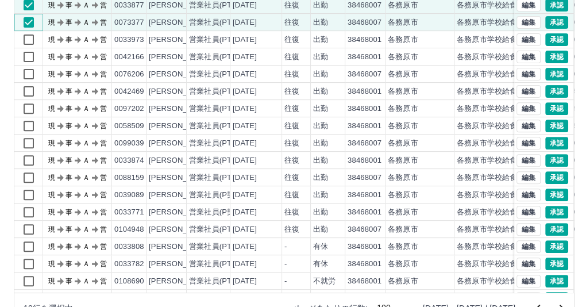
scroll to position [273, 0]
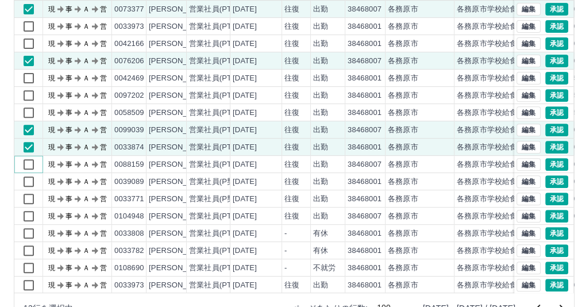
click at [29, 176] on div "現 事 Ａ 営 0091664 [PERSON_NAME] 営業社員(PT契約) [DATE] 往復 出勤 38468007 各務原市 各務原市学校給食センタ…" at bounding box center [346, 147] width 664 height 396
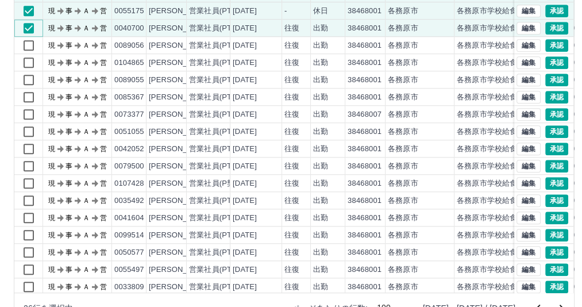
scroll to position [687, 0]
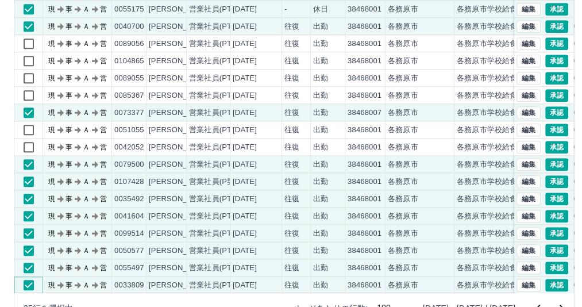
click at [190, 238] on div "現 事 Ａ 営 0079989 [PERSON_NAME] 営業社員(PT契約) [DATE] - 欠勤 38468001 各務原市 各務原市学校給食センター…" at bounding box center [346, 147] width 664 height 396
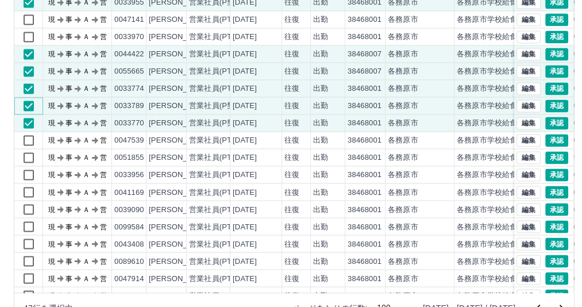
scroll to position [1278, 0]
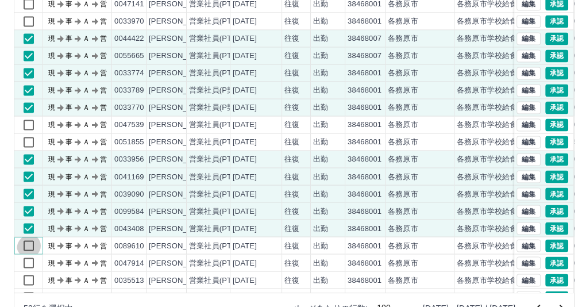
click at [30, 257] on div "現 事 Ａ 営 0072834 [PERSON_NAME] 営業社員(PT契約) [DATE] 往復 出勤 38468001 各務原市 各務原市学校給食センタ…" at bounding box center [346, 150] width 664 height 379
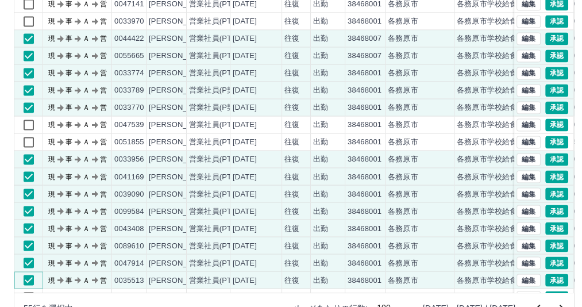
click at [171, 246] on div "現 事 Ａ 営 0072834 [PERSON_NAME] 営業社員(PT契約) [DATE] 往復 出勤 38468001 各務原市 各務原市学校給食センタ…" at bounding box center [346, 150] width 664 height 379
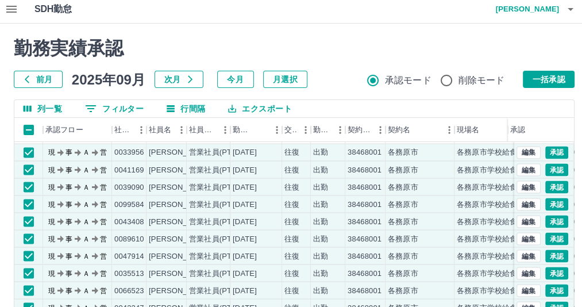
scroll to position [0, 0]
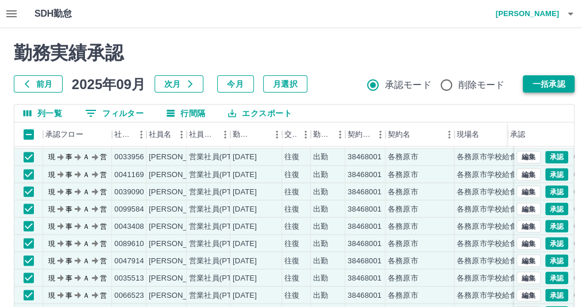
click at [536, 82] on button "一括承認" at bounding box center [549, 83] width 52 height 17
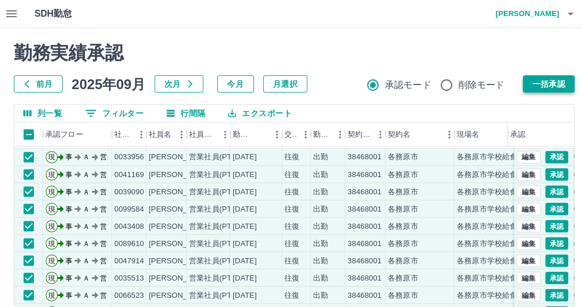
click at [538, 86] on button "一括承認" at bounding box center [549, 83] width 52 height 17
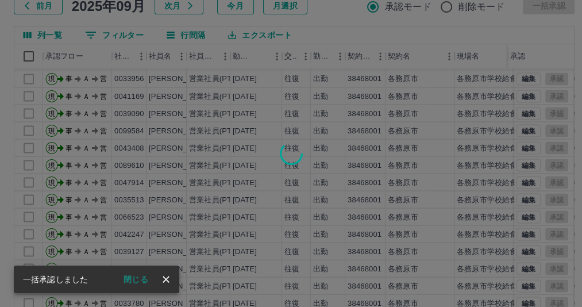
scroll to position [181, 0]
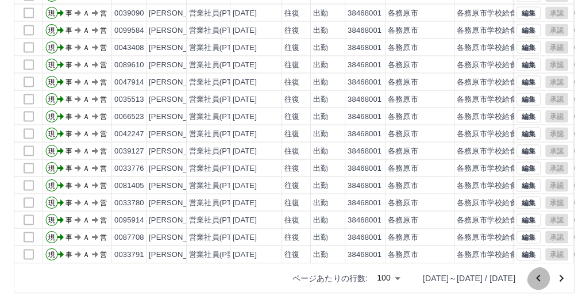
drag, startPoint x: 527, startPoint y: 279, endPoint x: 588, endPoint y: 224, distance: 81.8
click at [536, 279] on icon "前のページへ" at bounding box center [538, 277] width 4 height 7
click at [582, 224] on html "SDH勤怠 [PERSON_NAME] 承認権限がありません 勤務実績承認 前月 [DATE] 次月 今月 月選択 承認モード 削除モード 一括承認 列一覧 …" at bounding box center [291, 64] width 582 height 486
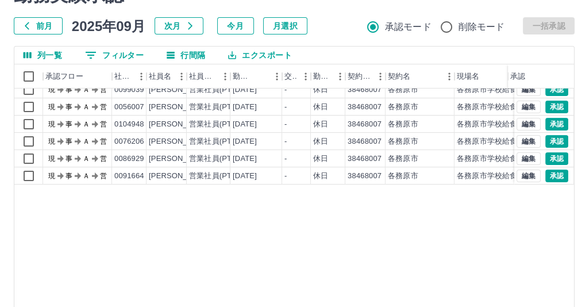
scroll to position [0, 0]
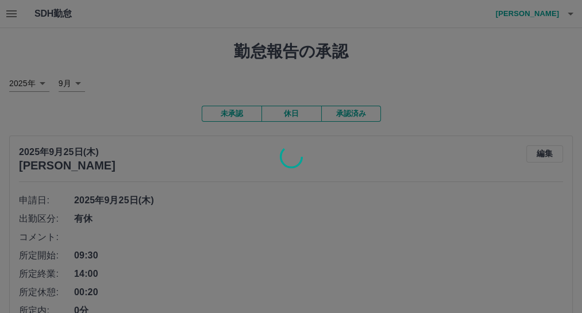
drag, startPoint x: 311, startPoint y: 244, endPoint x: 267, endPoint y: 240, distance: 45.1
click at [289, 242] on div at bounding box center [291, 156] width 582 height 313
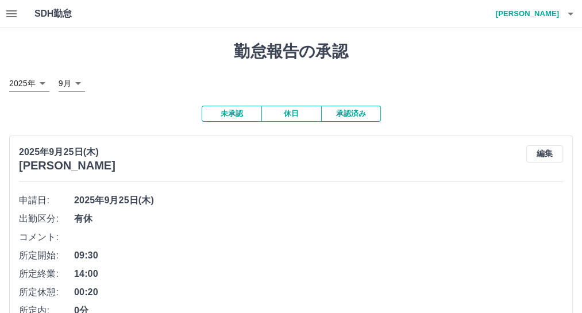
click at [14, 10] on icon "button" at bounding box center [11, 13] width 10 height 7
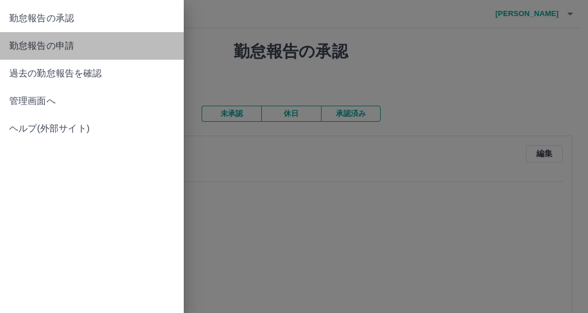
click at [44, 53] on span "勤怠報告の申請" at bounding box center [91, 46] width 165 height 14
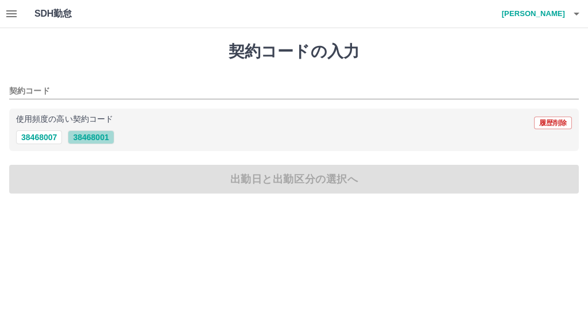
click at [102, 144] on button "38468001" at bounding box center [91, 137] width 46 height 14
type input "********"
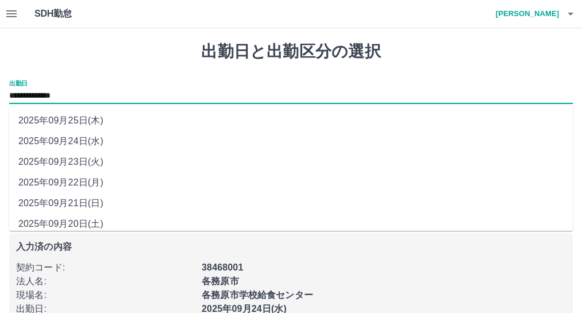
click at [78, 95] on input "**********" at bounding box center [291, 96] width 564 height 14
click at [354, 90] on div "**********" at bounding box center [291, 92] width 564 height 24
click at [371, 275] on div "38468001" at bounding box center [380, 264] width 371 height 21
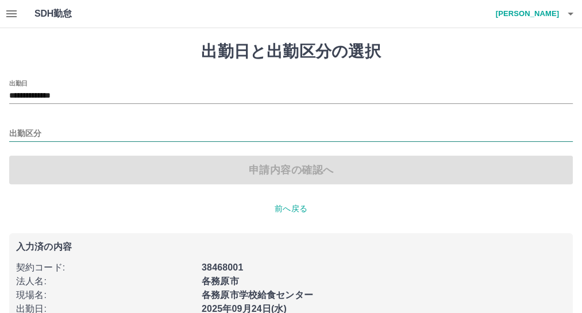
click at [10, 132] on input "出勤区分" at bounding box center [291, 134] width 564 height 14
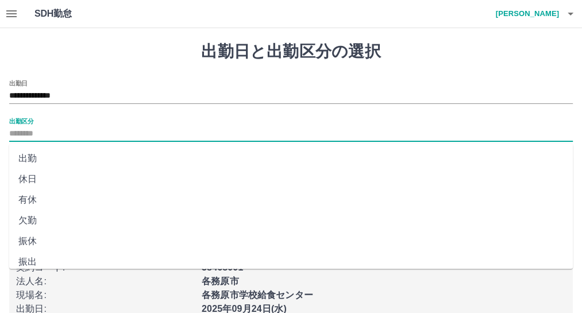
click at [26, 163] on li "出勤" at bounding box center [291, 158] width 564 height 21
type input "**"
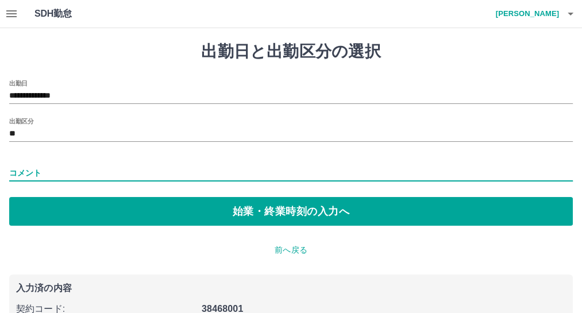
click at [12, 174] on input "コメント" at bounding box center [291, 173] width 564 height 17
type input "******"
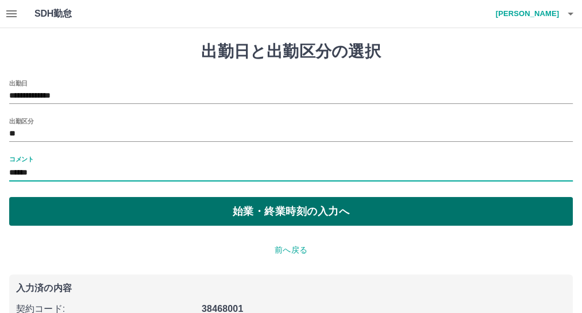
click at [56, 215] on button "始業・終業時刻の入力へ" at bounding box center [291, 211] width 564 height 29
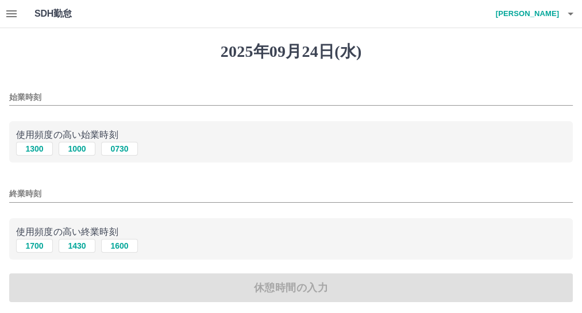
click at [15, 98] on input "始業時刻" at bounding box center [291, 97] width 564 height 17
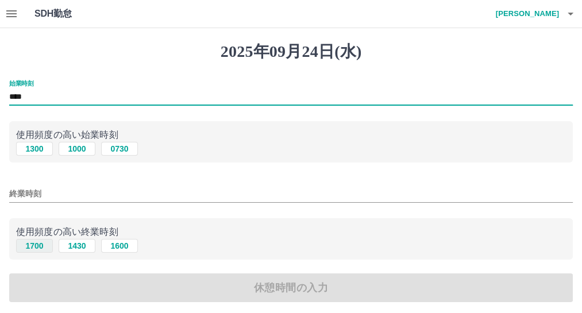
type input "****"
click at [36, 253] on button "1700" at bounding box center [34, 246] width 37 height 14
type input "****"
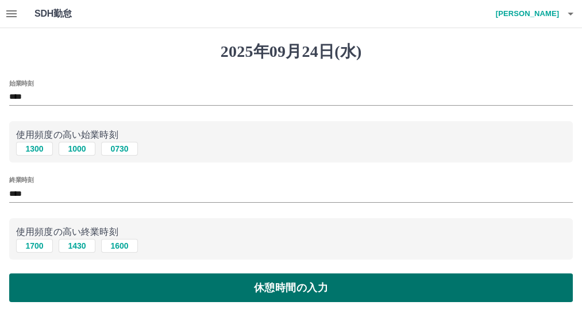
click at [172, 302] on button "休憩時間の入力" at bounding box center [291, 288] width 564 height 29
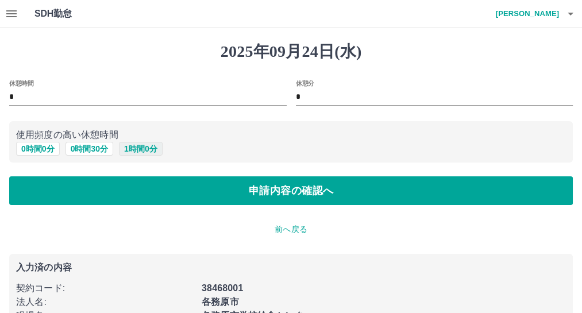
click at [125, 156] on button "1 時間 0 分" at bounding box center [141, 149] width 44 height 14
type input "*"
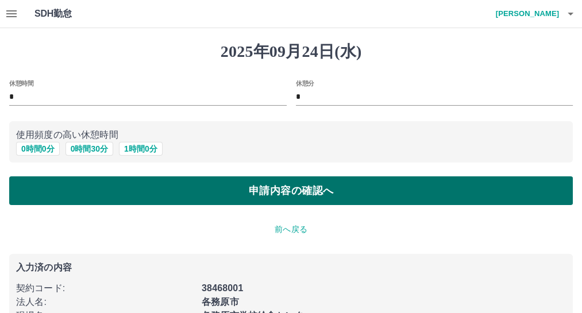
click at [122, 202] on button "申請内容の確認へ" at bounding box center [291, 190] width 564 height 29
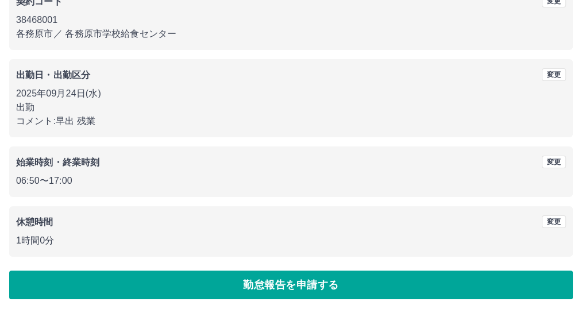
scroll to position [222, 0]
click at [307, 283] on button "勤怠報告を申請する" at bounding box center [291, 285] width 564 height 29
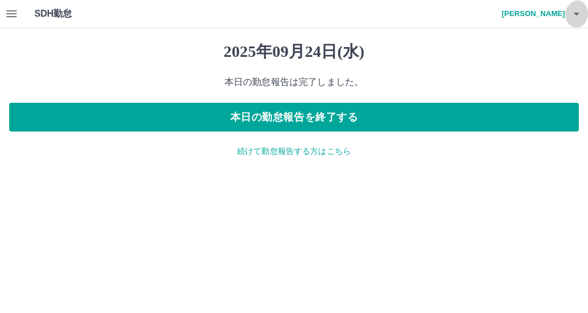
click at [571, 17] on icon "button" at bounding box center [577, 14] width 14 height 14
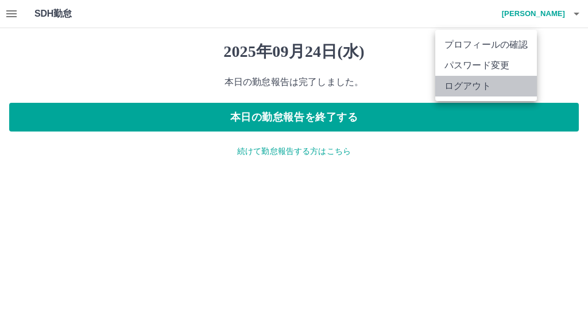
click at [530, 96] on li "ログアウト" at bounding box center [487, 86] width 102 height 21
